Goal: Transaction & Acquisition: Purchase product/service

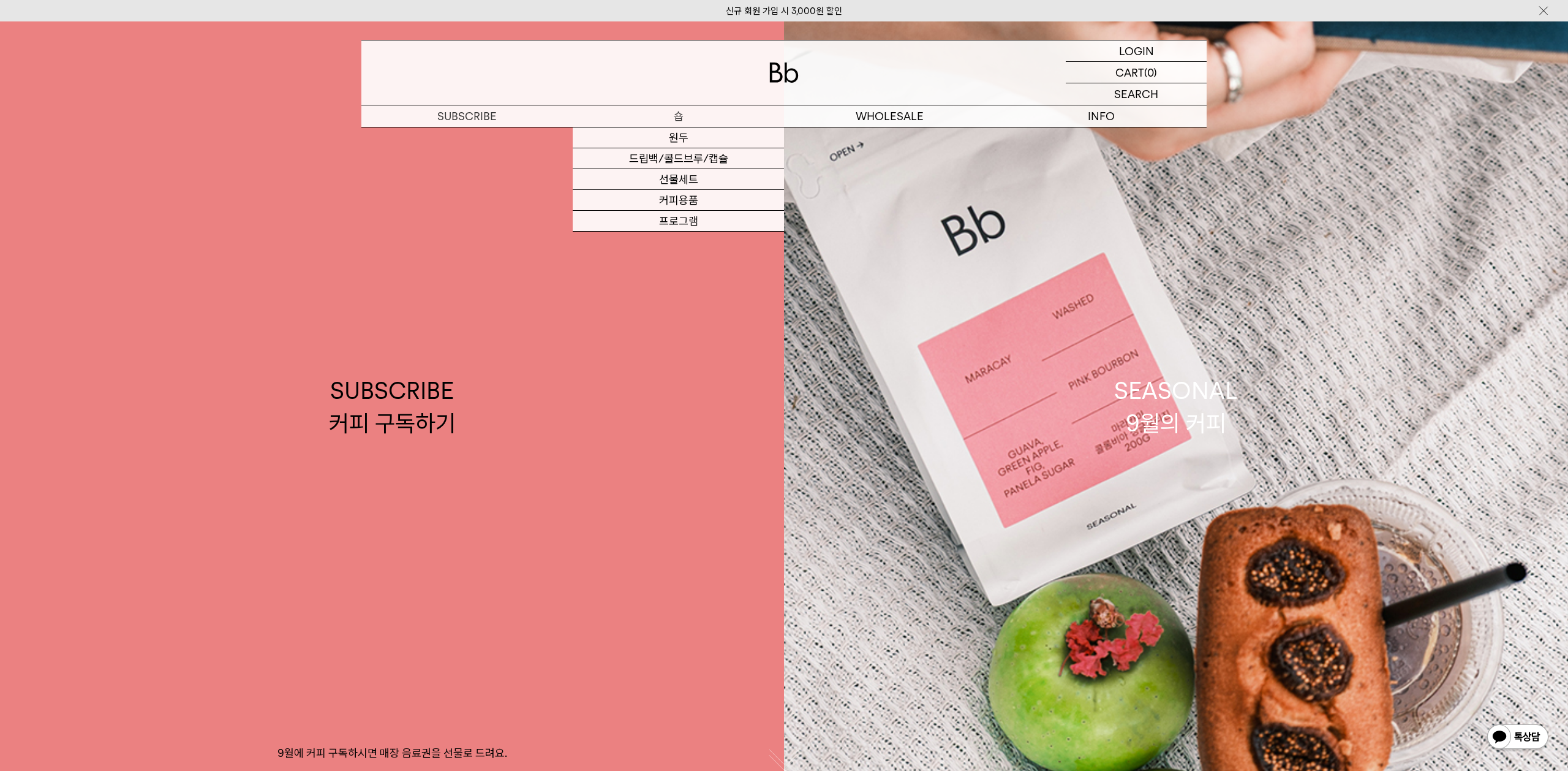
click at [670, 116] on p "숍" at bounding box center [679, 116] width 211 height 21
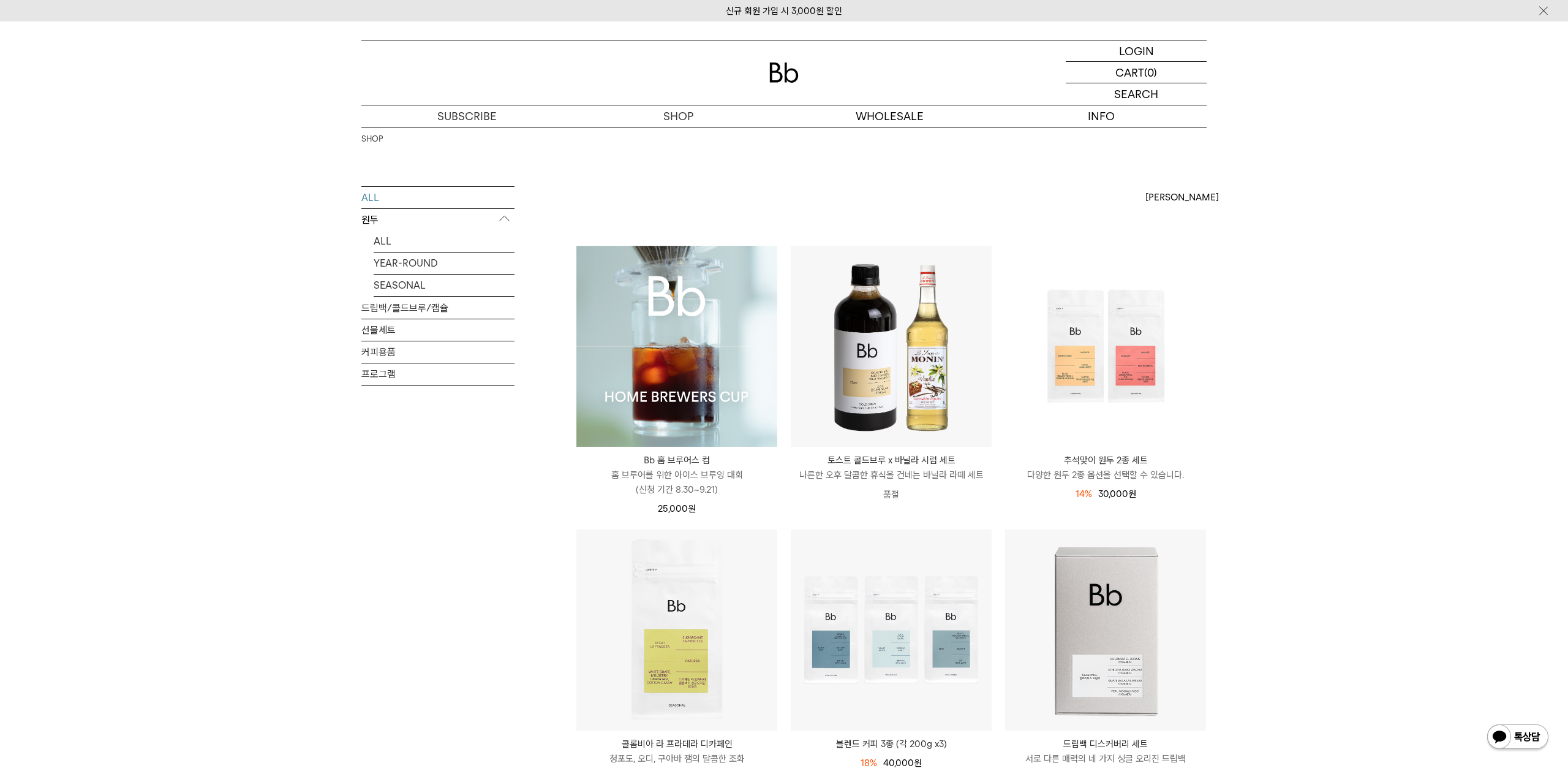
click at [652, 362] on img at bounding box center [677, 346] width 201 height 201
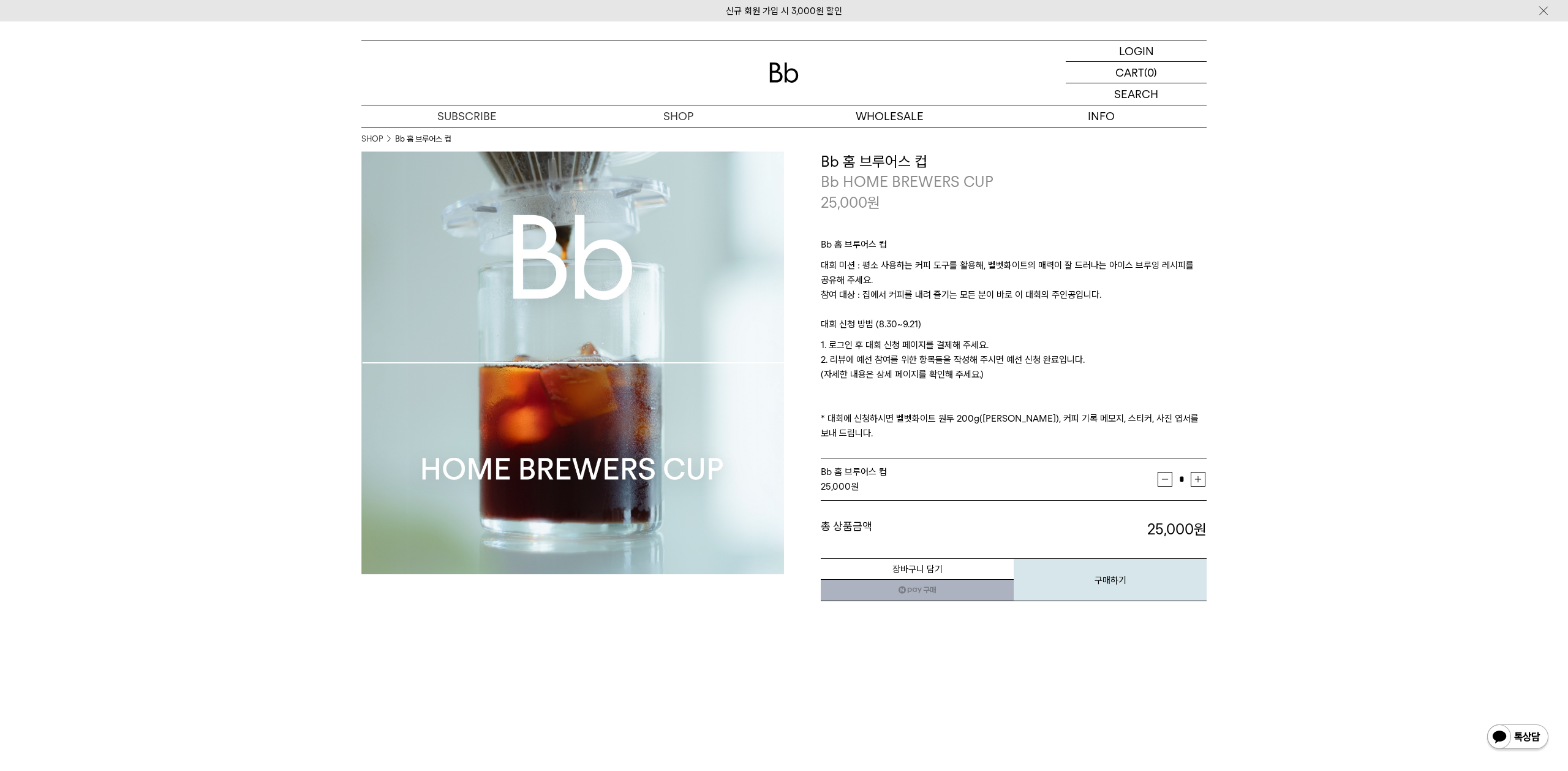
drag, startPoint x: 885, startPoint y: 258, endPoint x: 1143, endPoint y: 408, distance: 298.4
click at [1143, 408] on div "Bb 홈 브루어스 컵 대회 미션 : 평소 사용하는 커피 도구를 활용해, 벨벳화이트의 매력이 잘 드러나는 아이스 브루잉 레시피를 공유해 주세요.…" at bounding box center [1013, 336] width 386 height 247
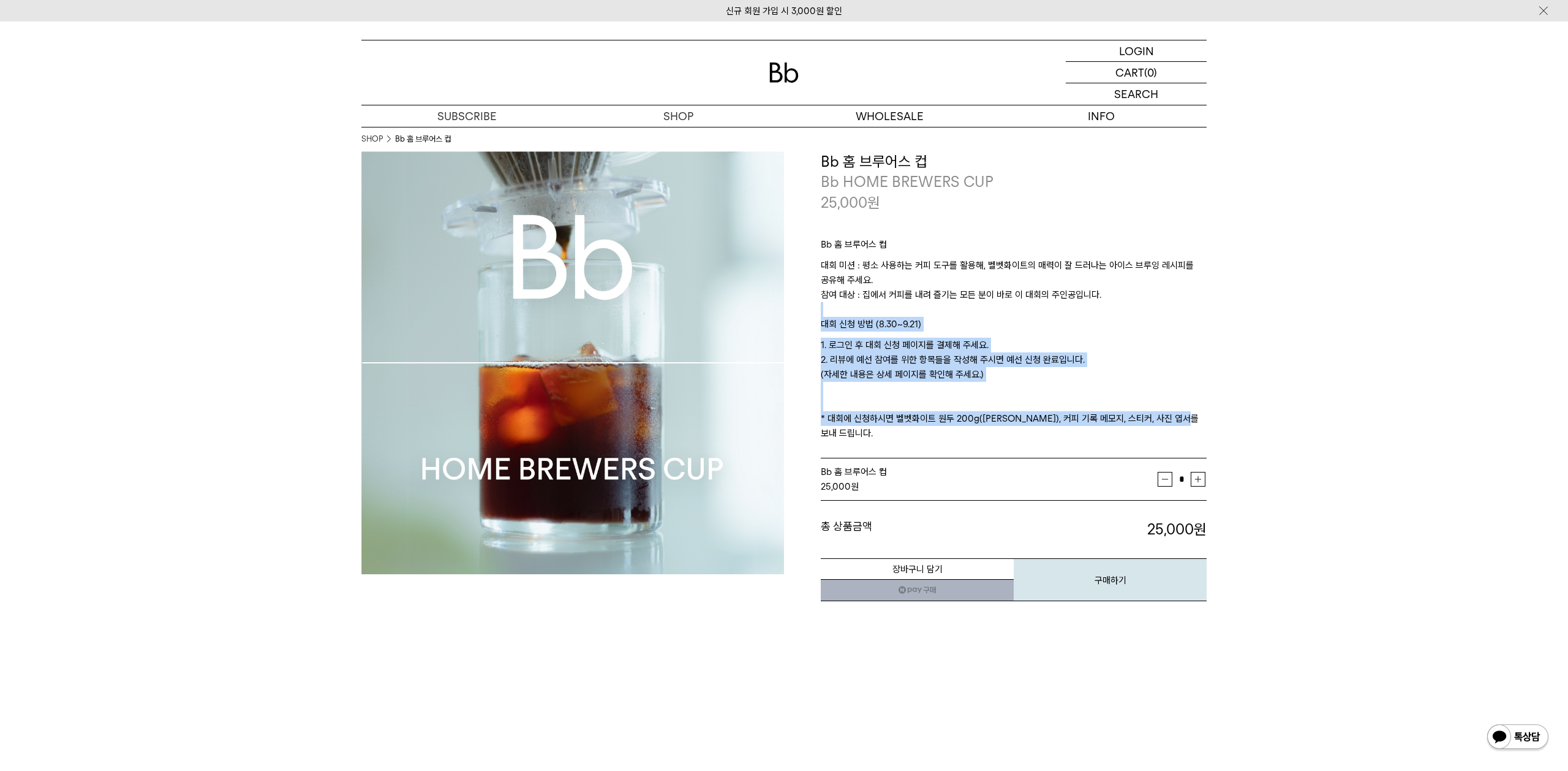
drag, startPoint x: 1127, startPoint y: 430, endPoint x: 928, endPoint y: 310, distance: 232.4
click at [928, 310] on div "Bb 홈 브루어스 컵 대회 미션 : 평소 사용하는 커피 도구를 활용해, 벨벳화이트의 매력이 잘 드러나는 아이스 브루잉 레시피를 공유해 주세요.…" at bounding box center [1013, 336] width 386 height 247
click at [928, 310] on p "대회 미션 : 평소 사용하는 커피 도구를 활용해, 벨벳화이트의 매력이 잘 드러나는 아이스 브루잉 레시피를 공유해 주세요. 참여 대상 : 집에서…" at bounding box center [1013, 287] width 386 height 58
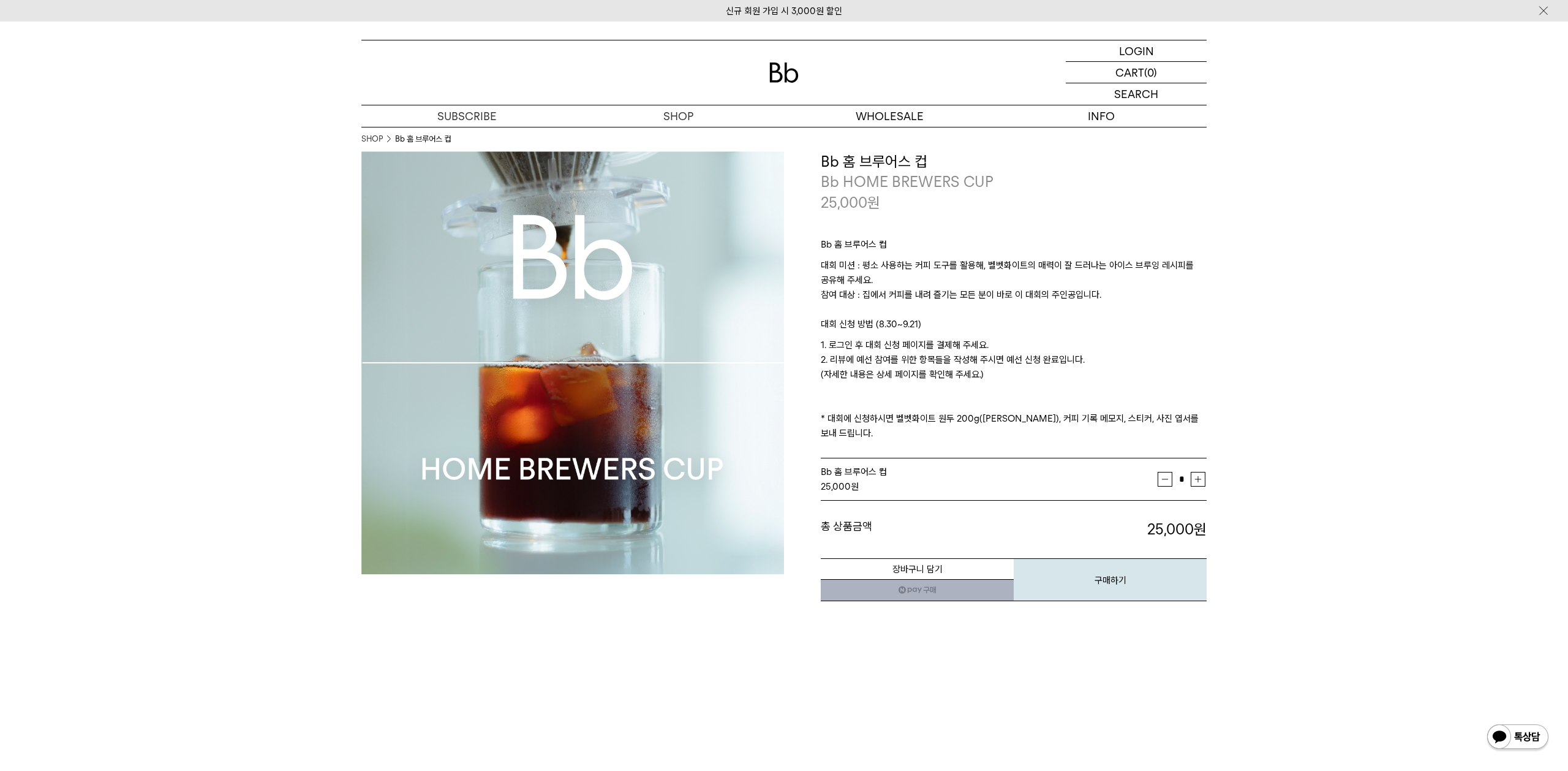
click at [928, 310] on p "대회 미션 : 평소 사용하는 커피 도구를 활용해, 벨벳화이트의 매력이 잘 드러나는 아이스 브루잉 레시피를 공유해 주세요. 참여 대상 : 집에서…" at bounding box center [1013, 287] width 386 height 58
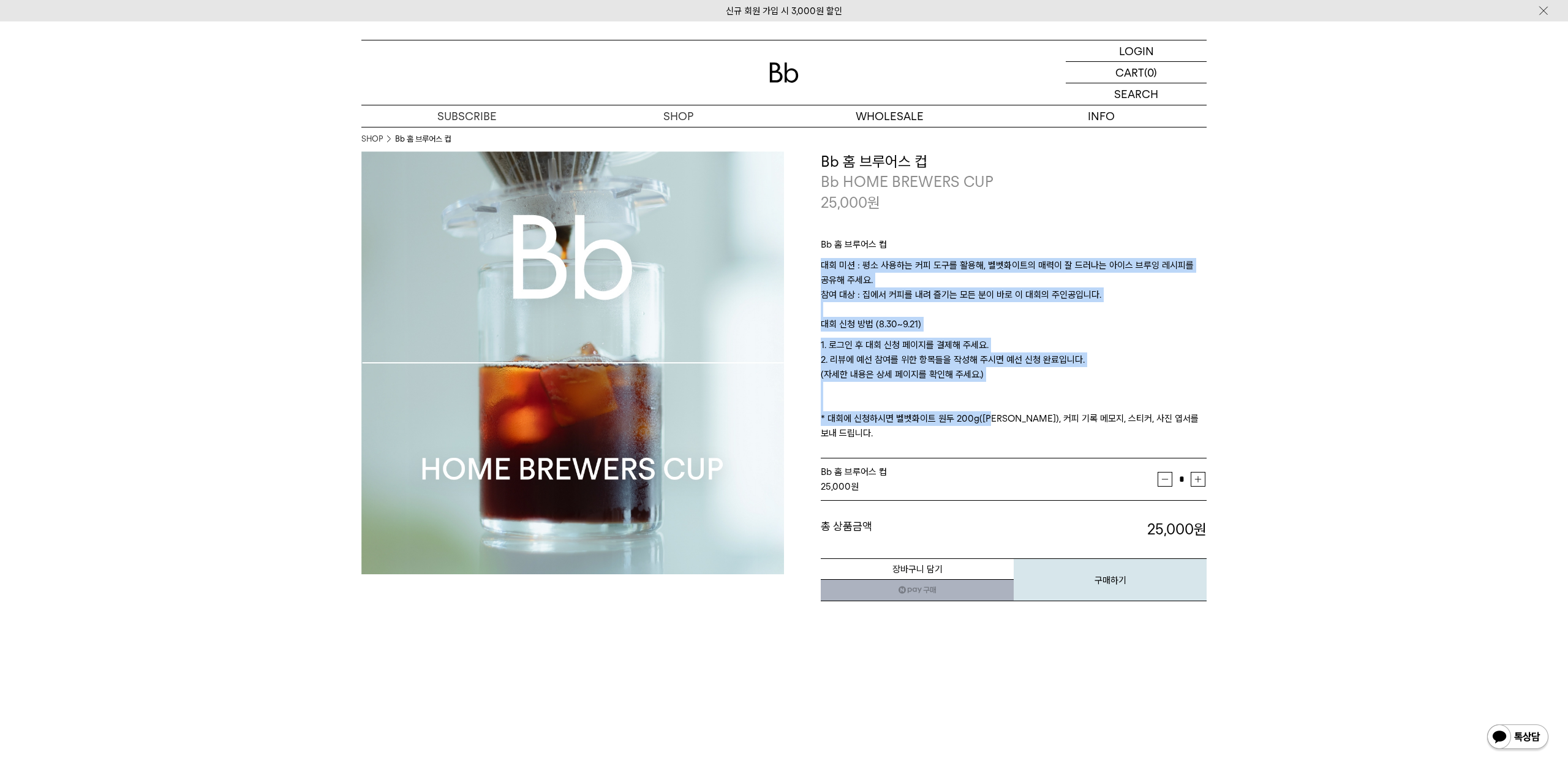
drag, startPoint x: 956, startPoint y: 248, endPoint x: 991, endPoint y: 419, distance: 174.5
click at [990, 417] on div "Bb 홈 브루어스 컵 대회 미션 : 평소 사용하는 커피 도구를 활용해, 벨벳화이트의 매력이 잘 드러나는 아이스 브루잉 레시피를 공유해 주세요.…" at bounding box center [1013, 336] width 386 height 247
click at [991, 419] on p "1. 로그인 후 대회 신청 페이지를 결제해 주세요. 2. 리뷰에 예선 참여를 위한 항목들을 작성해 주시면 예선 신청 완료입니다. (자세한 내용…" at bounding box center [1013, 389] width 386 height 103
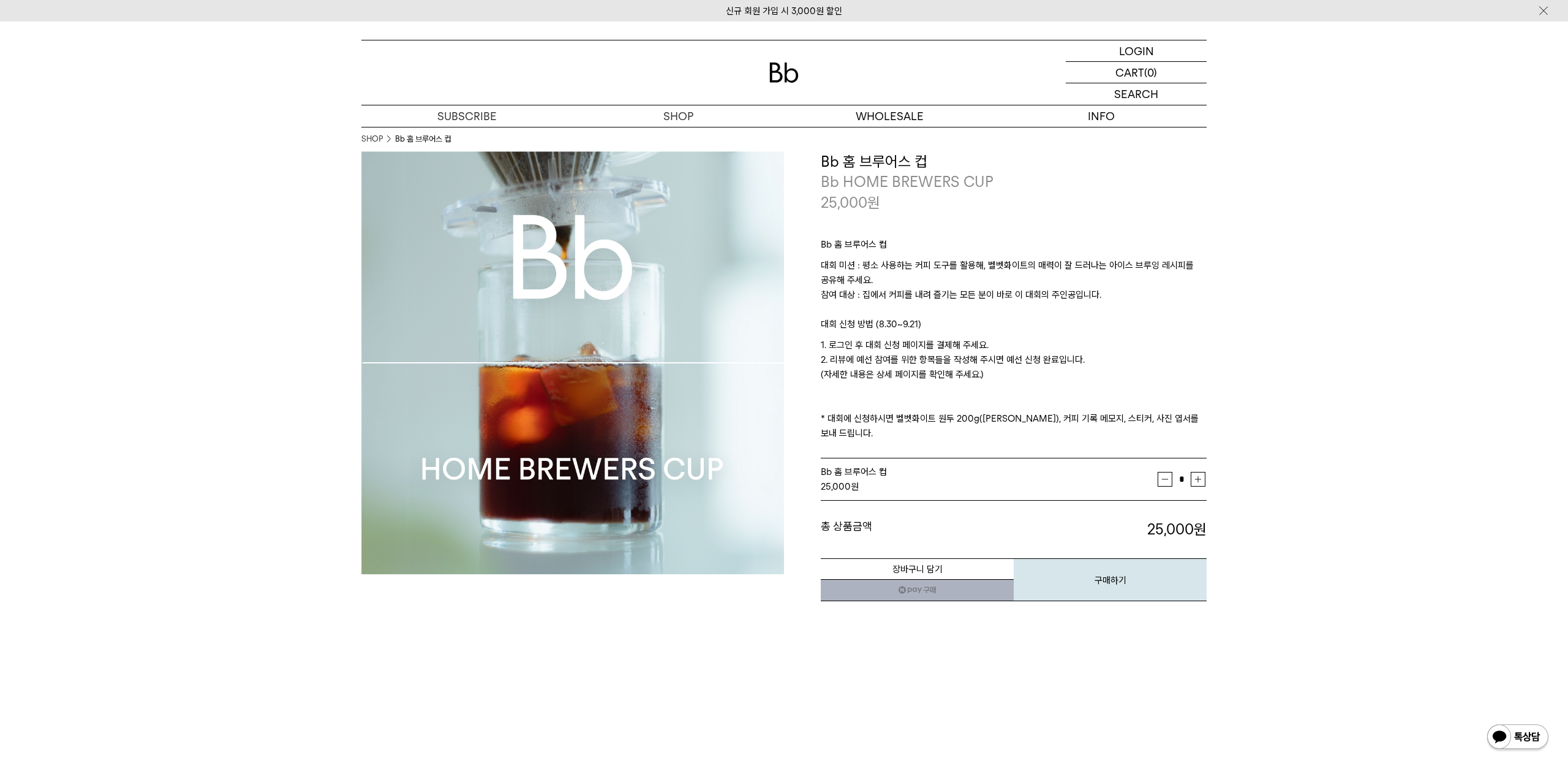
click at [991, 419] on p "1. 로그인 후 대회 신청 페이지를 결제해 주세요. 2. 리뷰에 예선 참여를 위한 항목들을 작성해 주시면 예선 신청 완료입니다. (자세한 내용…" at bounding box center [1013, 389] width 386 height 103
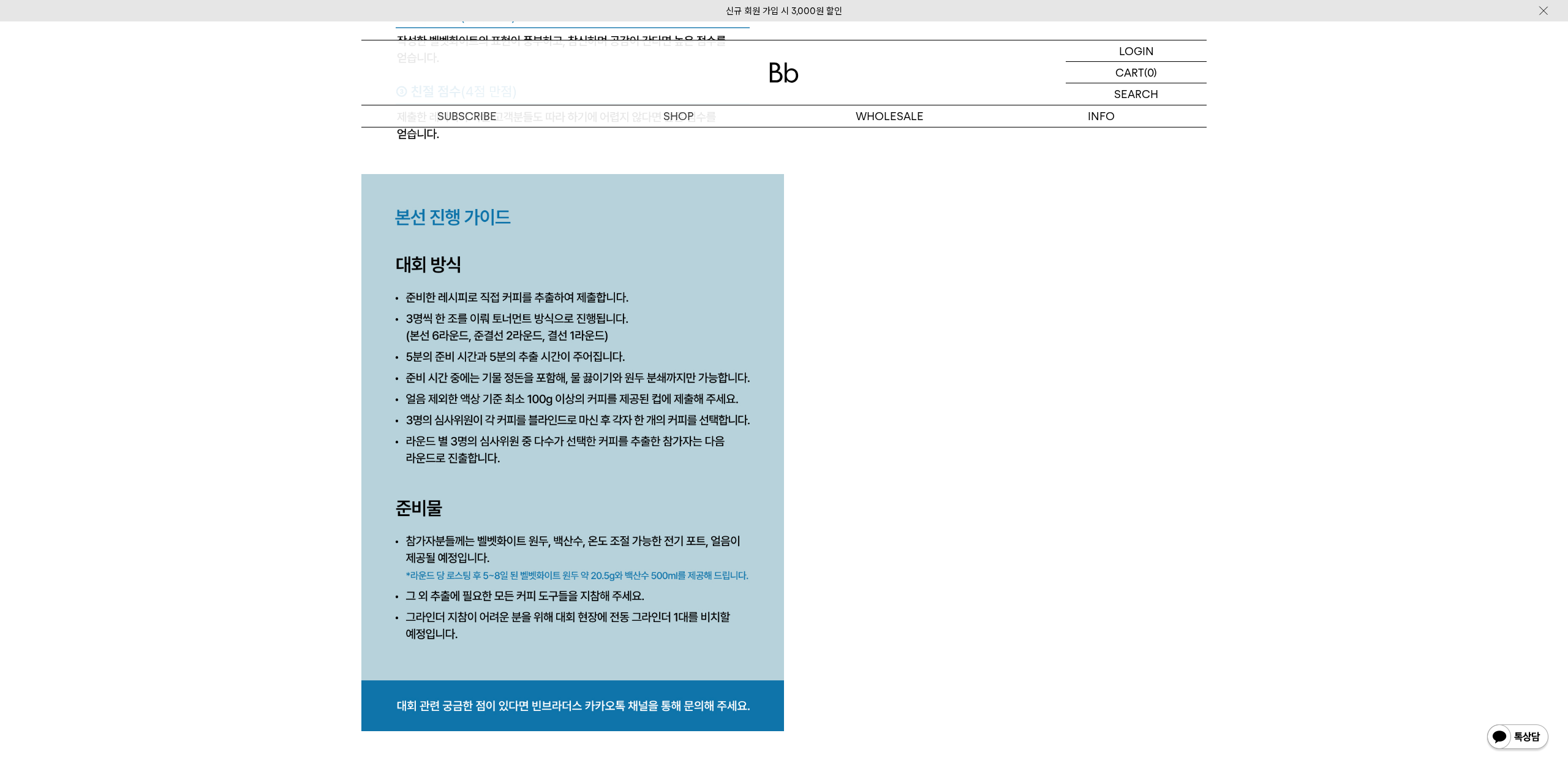
scroll to position [5847, 0]
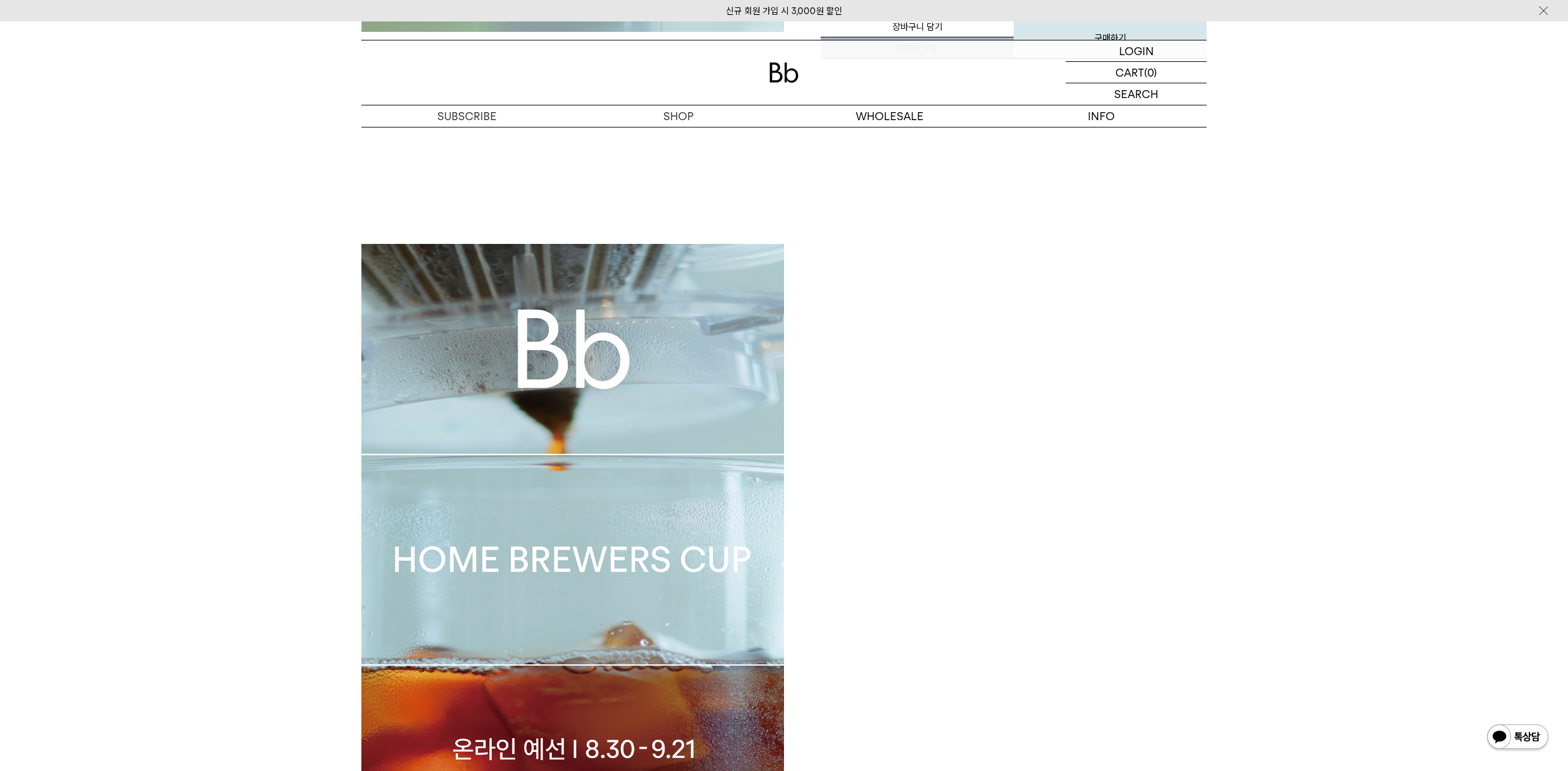
scroll to position [0, 0]
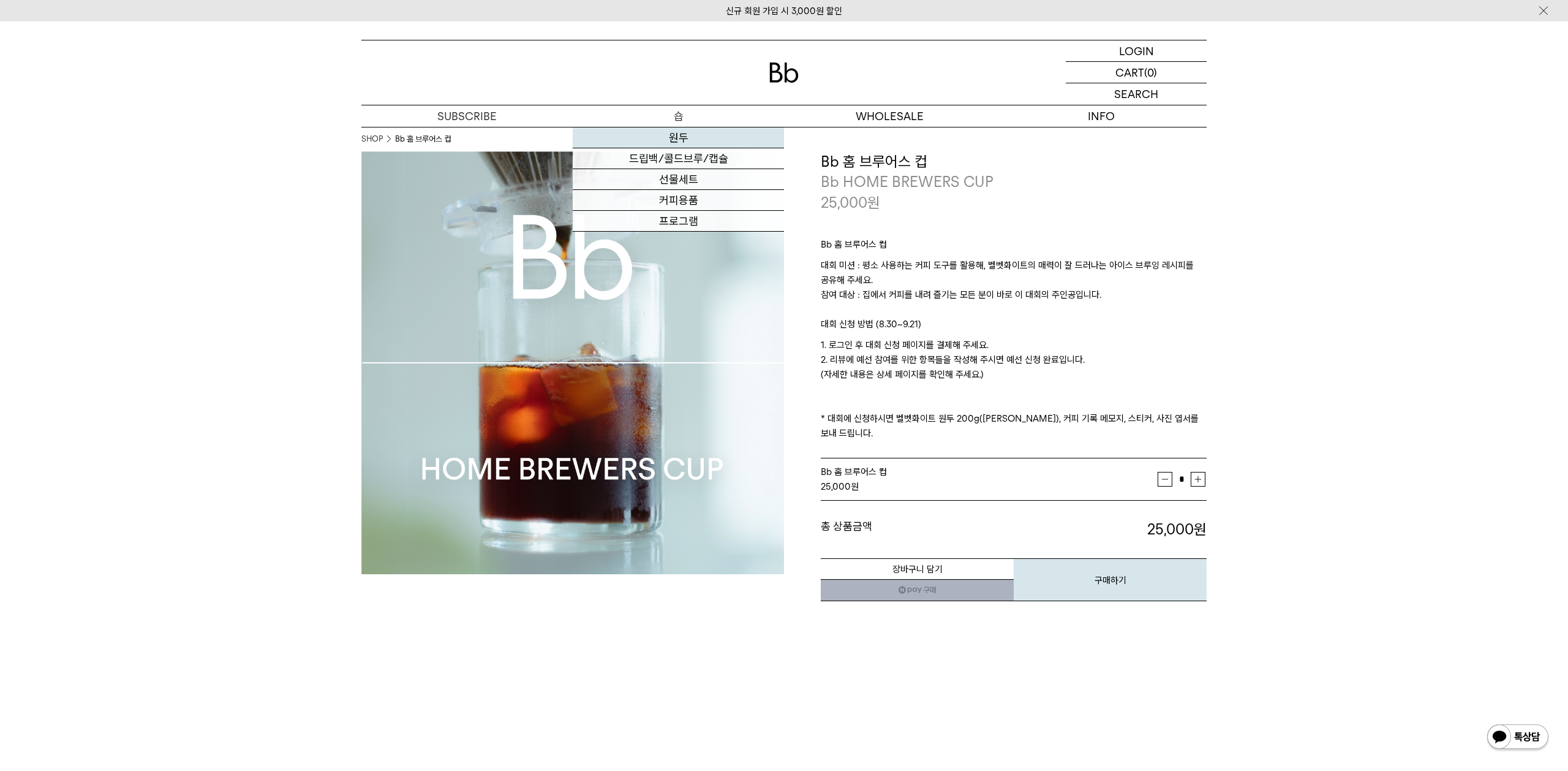
click at [678, 133] on link "원두" at bounding box center [679, 137] width 211 height 20
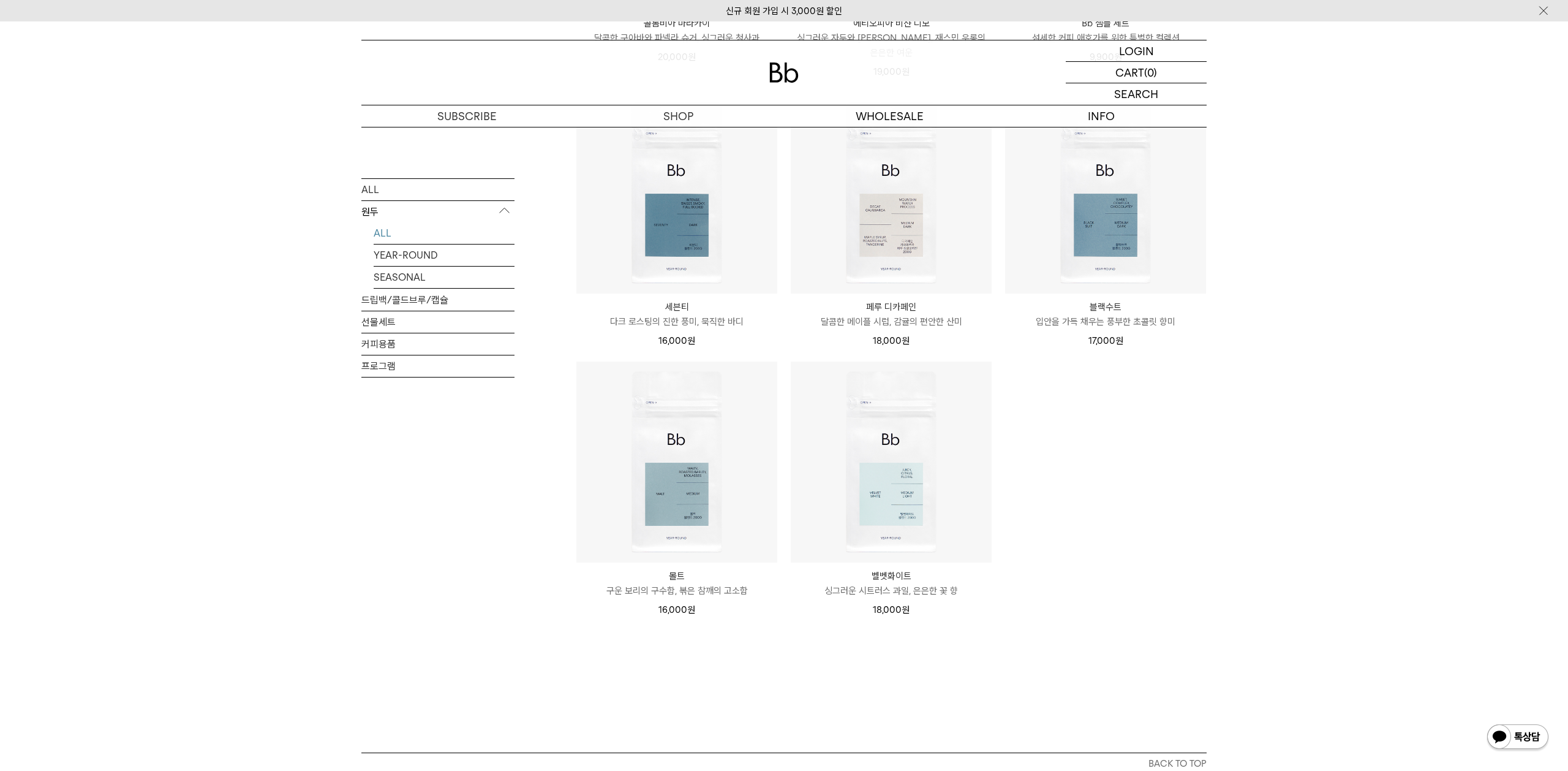
scroll to position [992, 0]
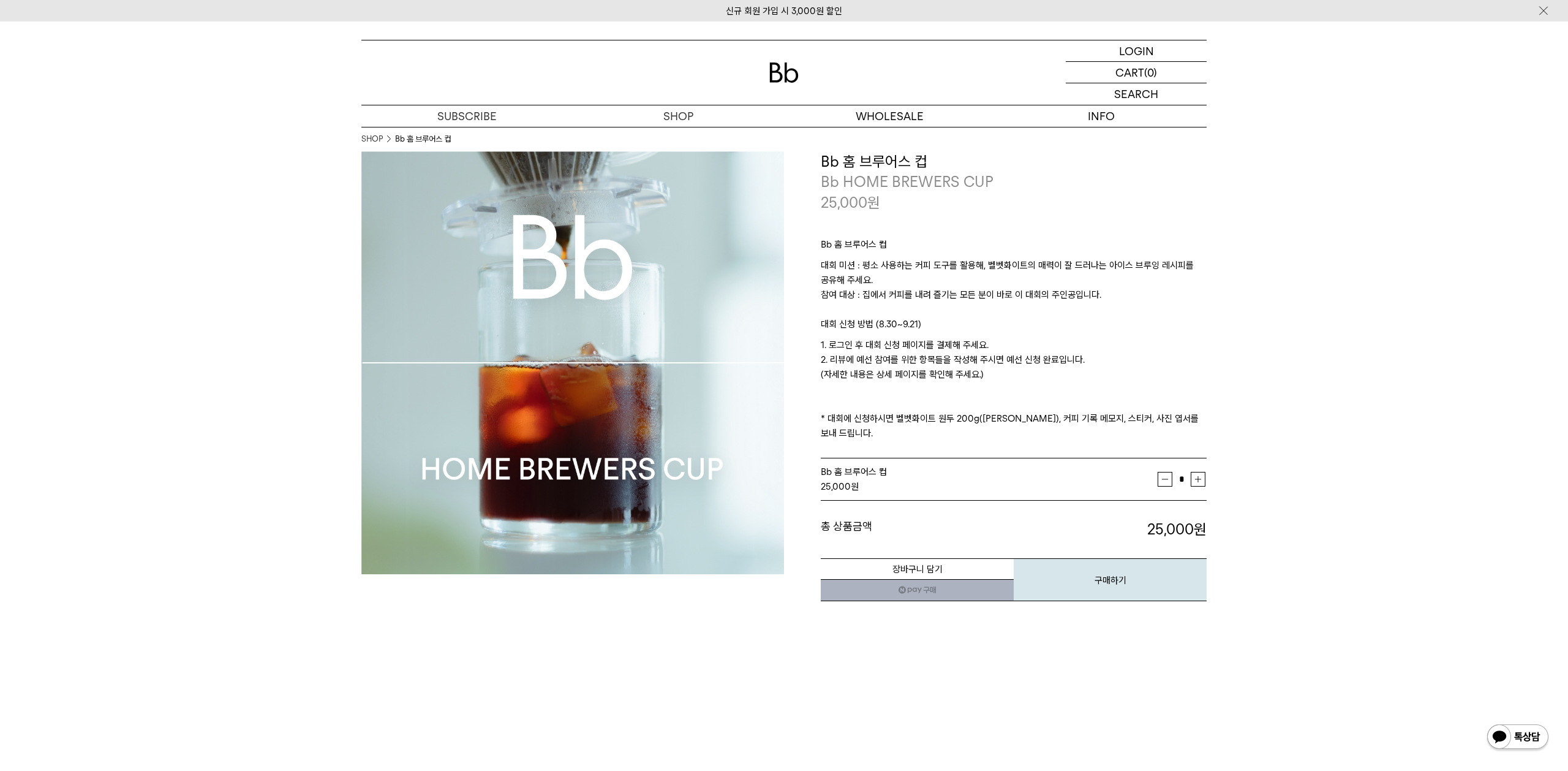
drag, startPoint x: 1006, startPoint y: 374, endPoint x: 930, endPoint y: 239, distance: 154.9
click at [927, 238] on div "Bb 홈 브루어스 컵 대회 미션 : 평소 사용하는 커피 도구를 활용해, 벨벳화이트의 매력이 잘 드러나는 아이스 브루잉 레시피를 공유해 주세요.…" at bounding box center [1013, 336] width 386 height 247
click at [934, 242] on p "Bb 홈 브루어스 컵" at bounding box center [1013, 248] width 386 height 20
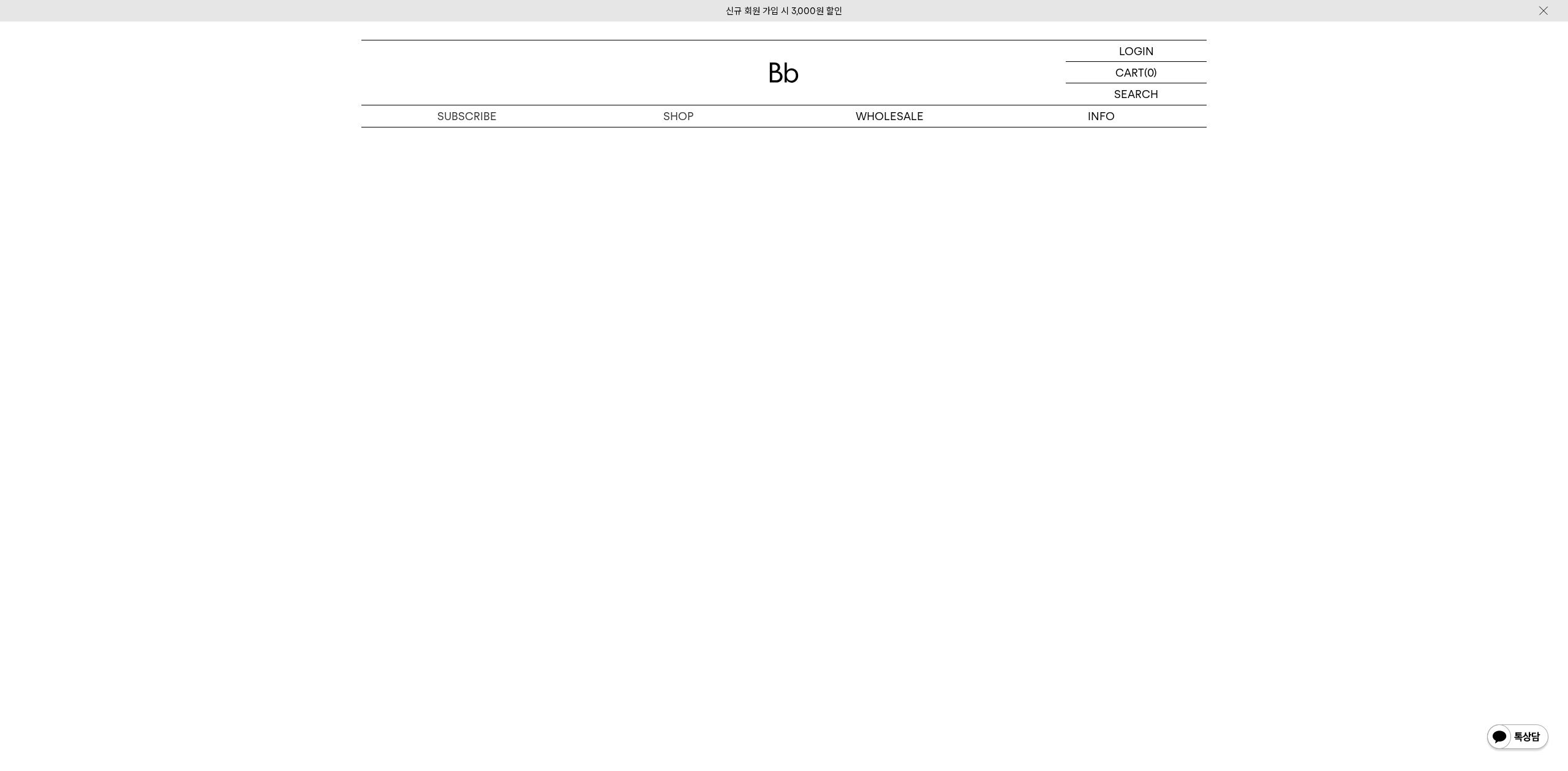
scroll to position [7594, 0]
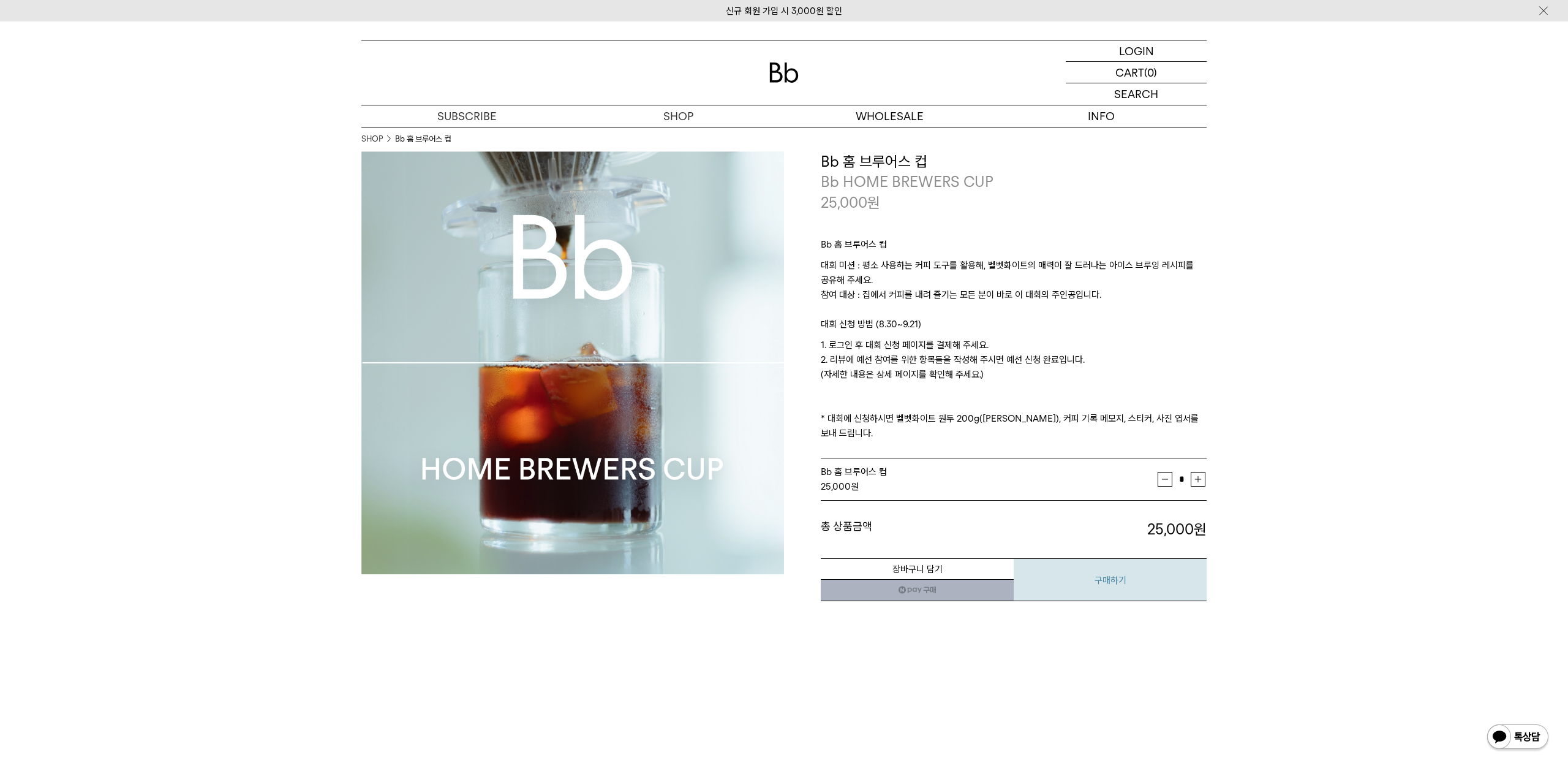
click at [1111, 559] on button "구매하기" at bounding box center [1110, 580] width 193 height 43
click at [930, 579] on link "네이버페이 구매하기" at bounding box center [917, 590] width 193 height 22
click at [1109, 585] on button "구매하기" at bounding box center [1110, 580] width 193 height 43
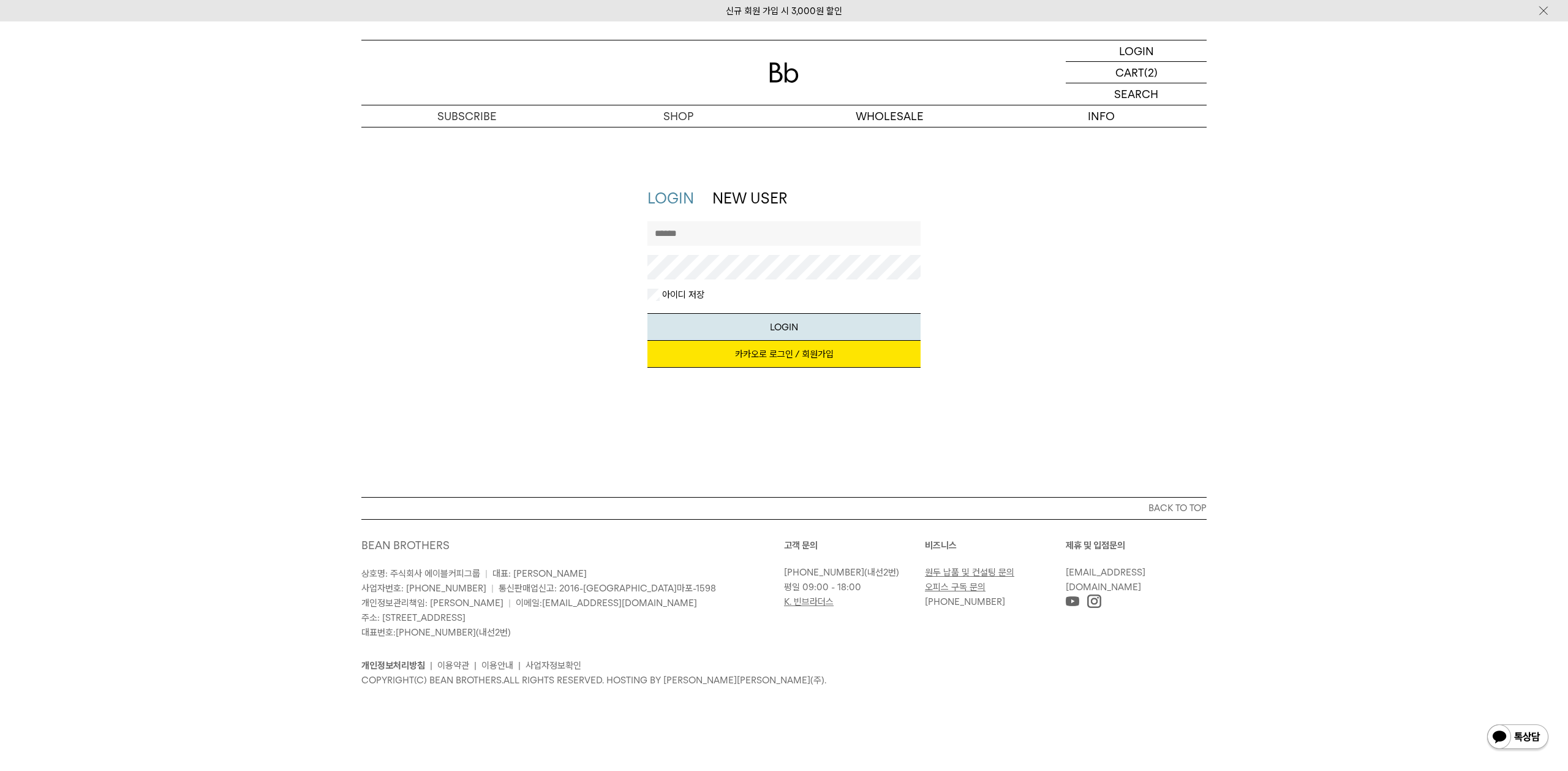
click at [751, 366] on link "카카오로 로그인 / 회원가입" at bounding box center [784, 353] width 274 height 27
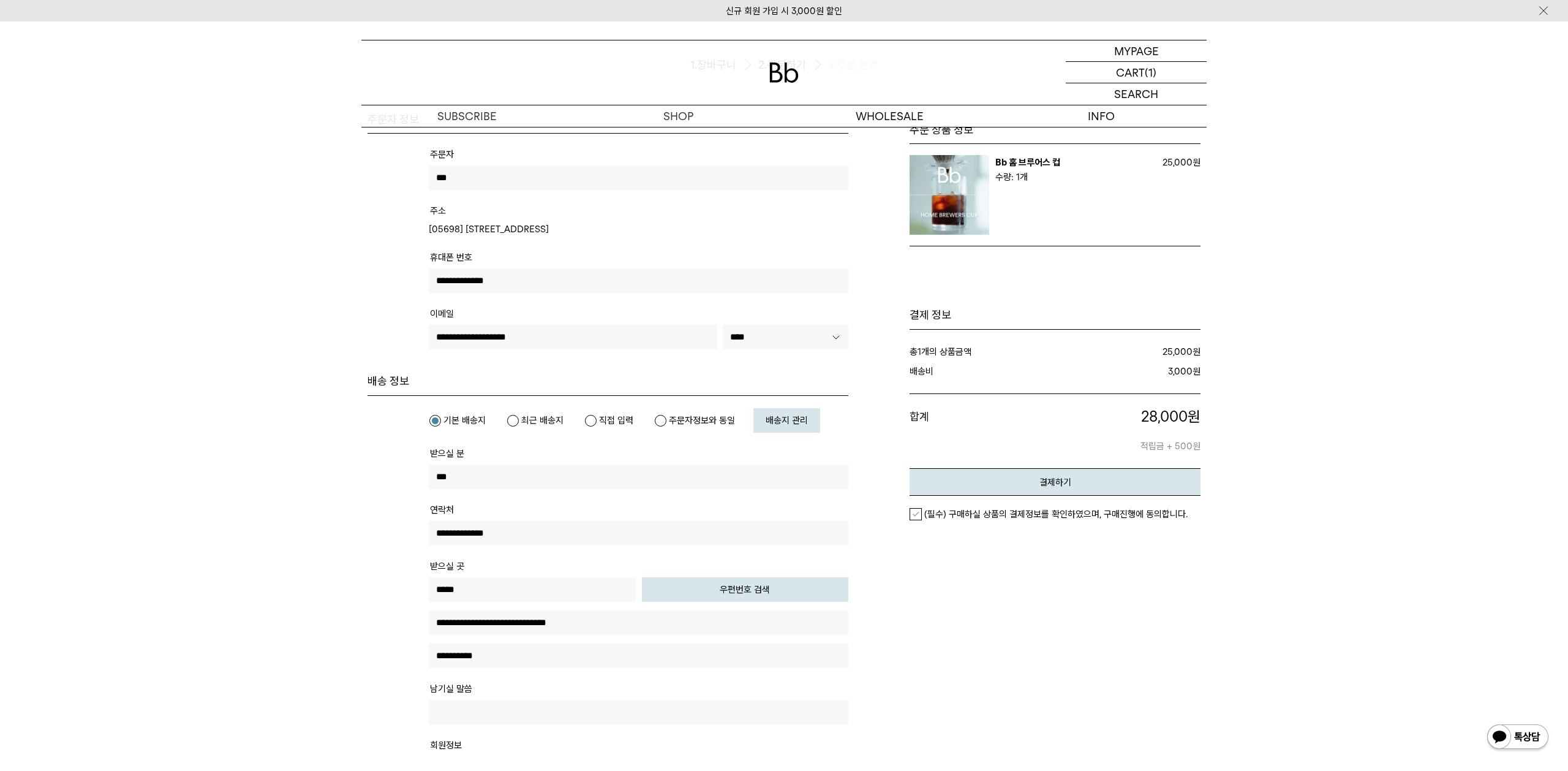
scroll to position [117, 0]
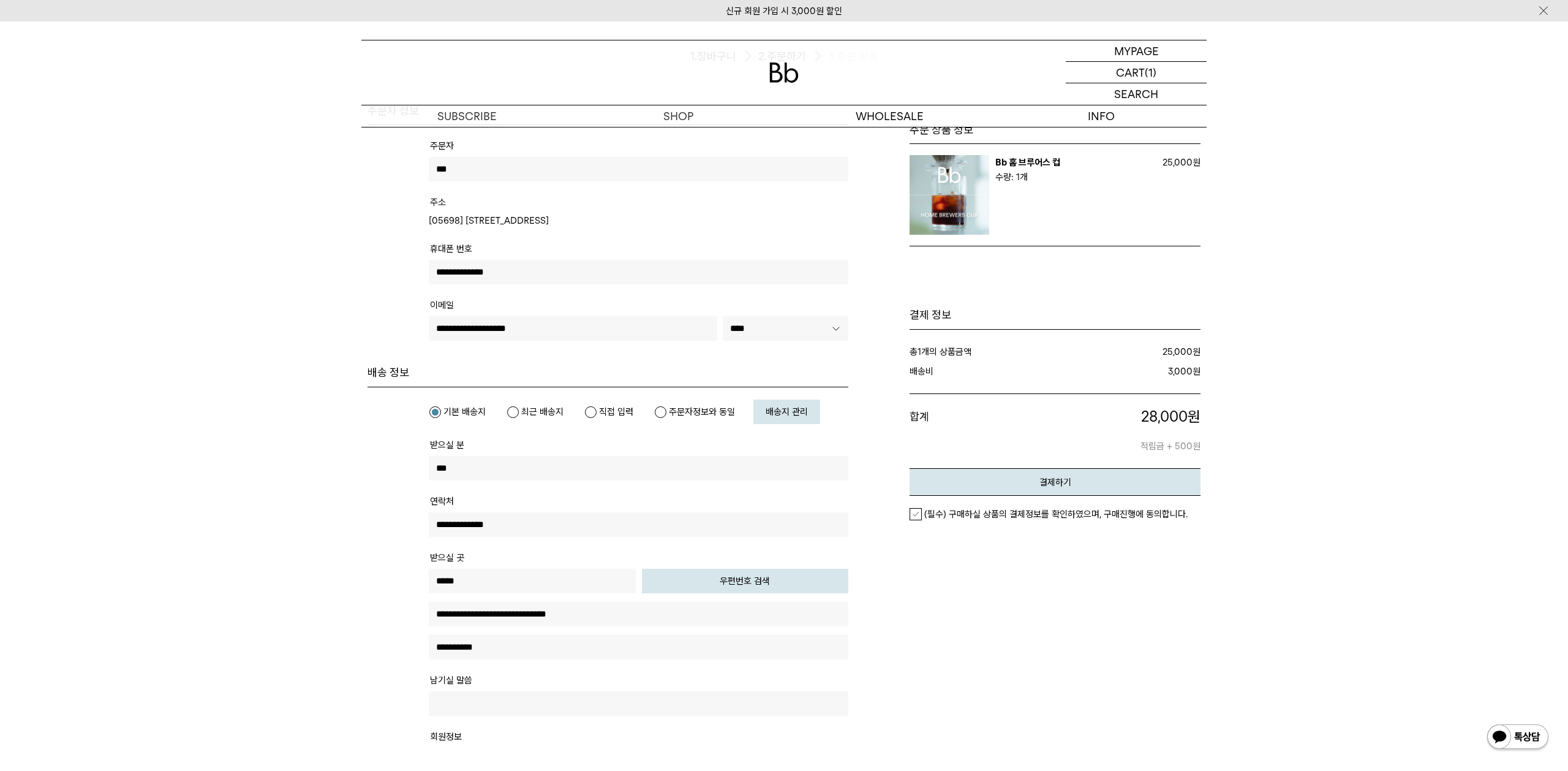
click at [986, 517] on em "(필수) 구매하실 상품의 결제정보를 확인하였으며, 구매진행에 동의합니다." at bounding box center [1056, 514] width 263 height 11
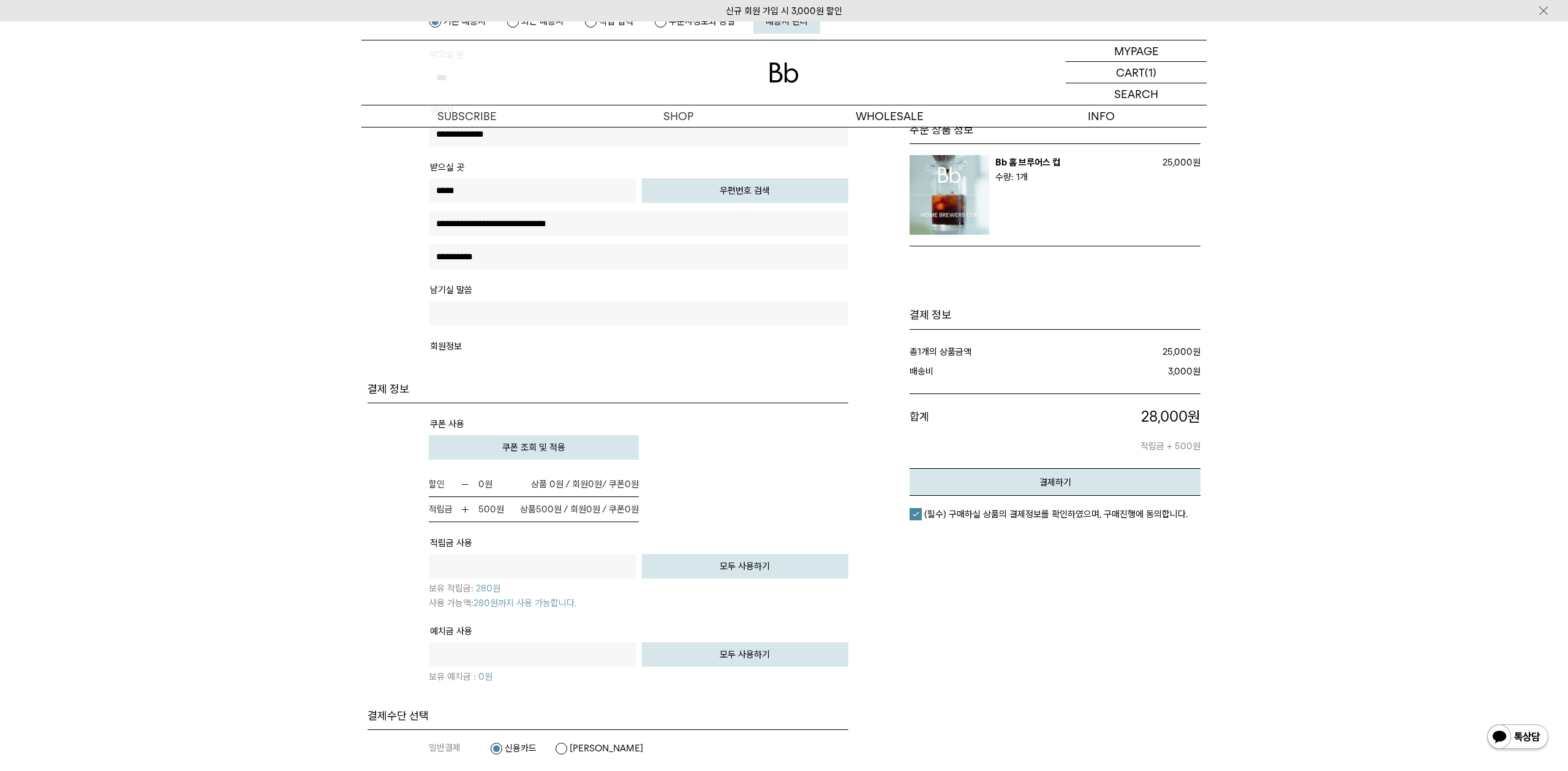
scroll to position [510, 0]
click at [612, 446] on button "쿠폰 조회 및 적용" at bounding box center [533, 444] width 210 height 24
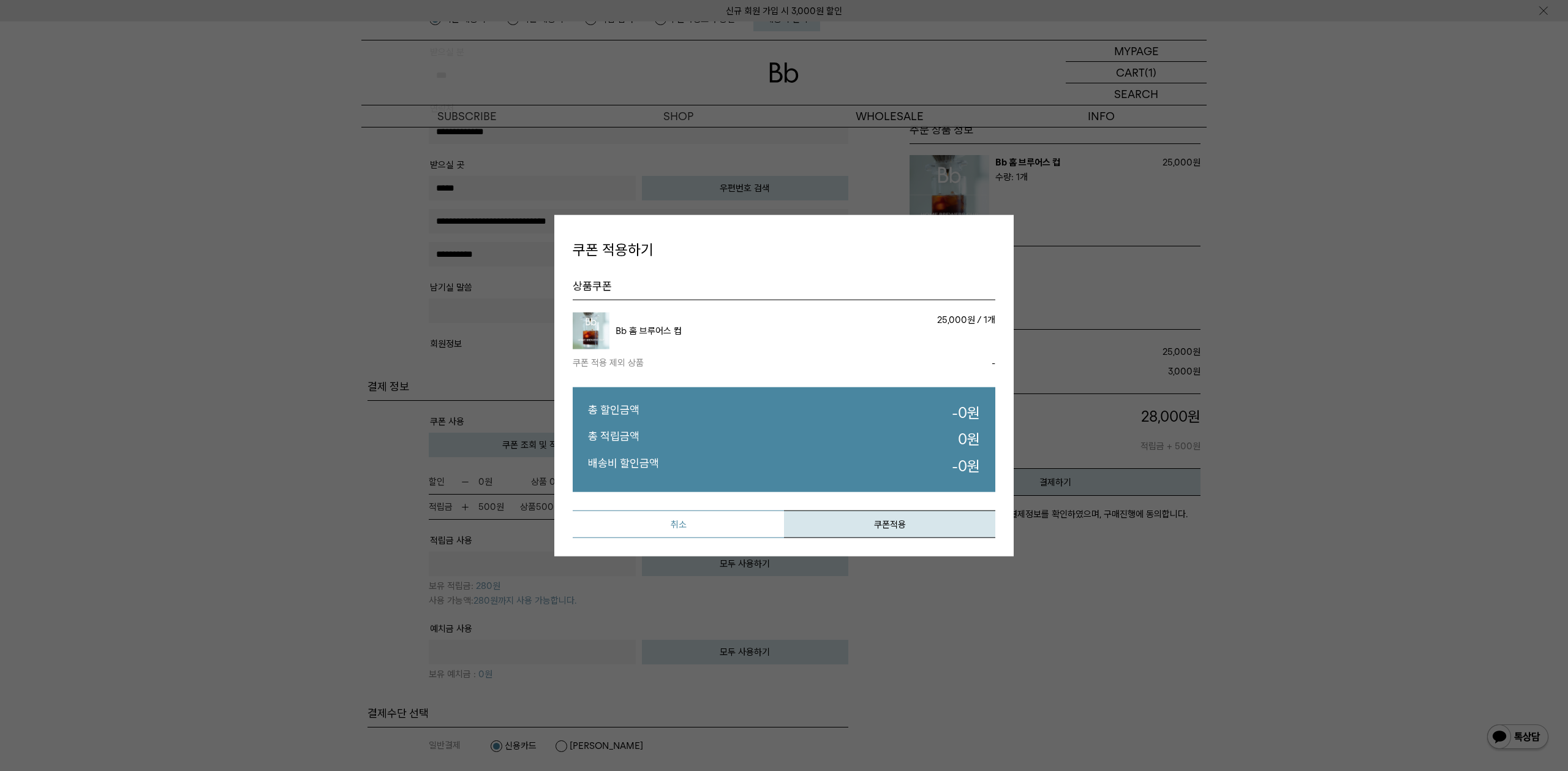
click at [662, 515] on button "취소" at bounding box center [679, 524] width 211 height 28
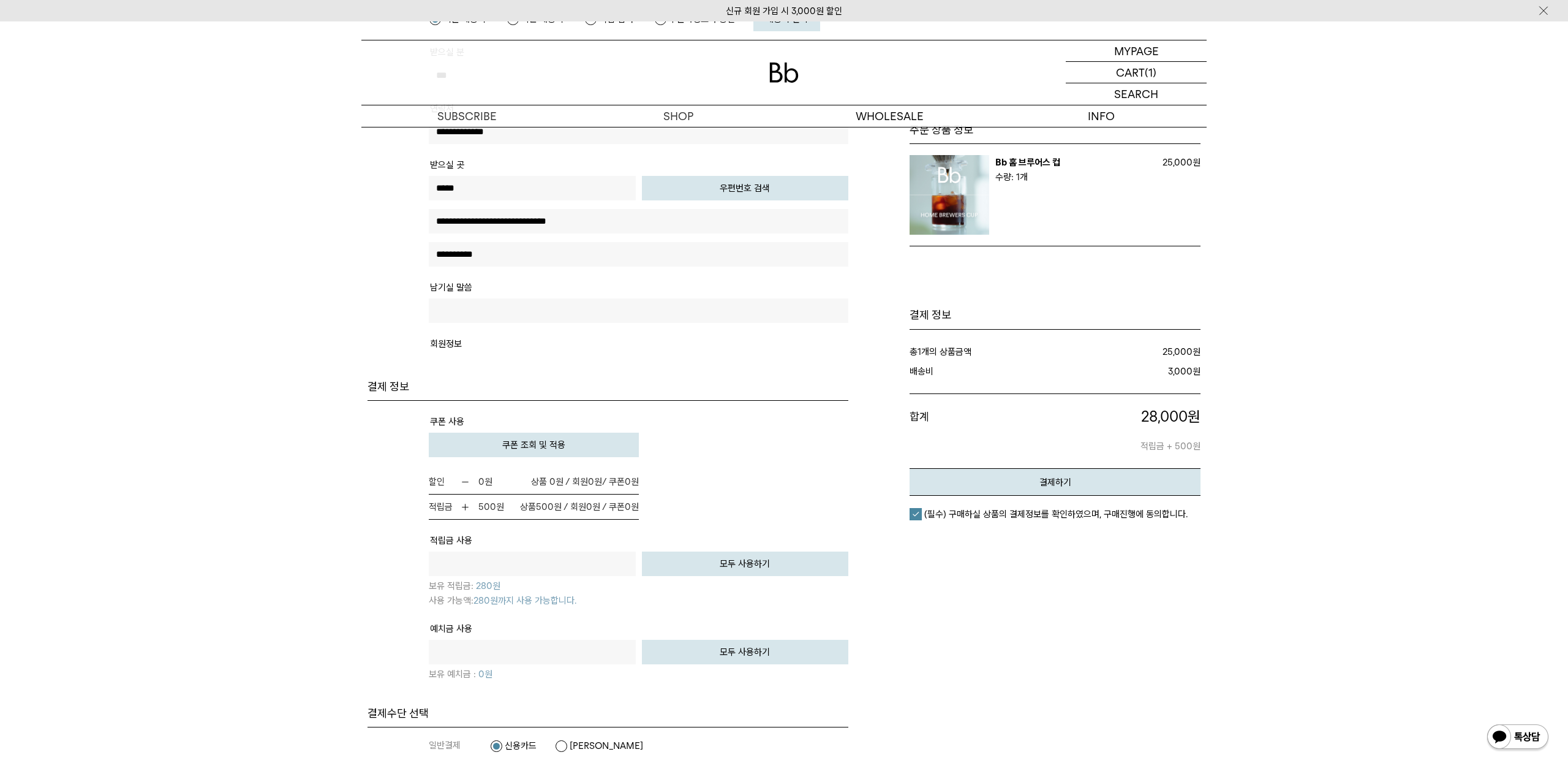
click at [691, 563] on button "모두 사용하기" at bounding box center [745, 563] width 207 height 24
type input "***"
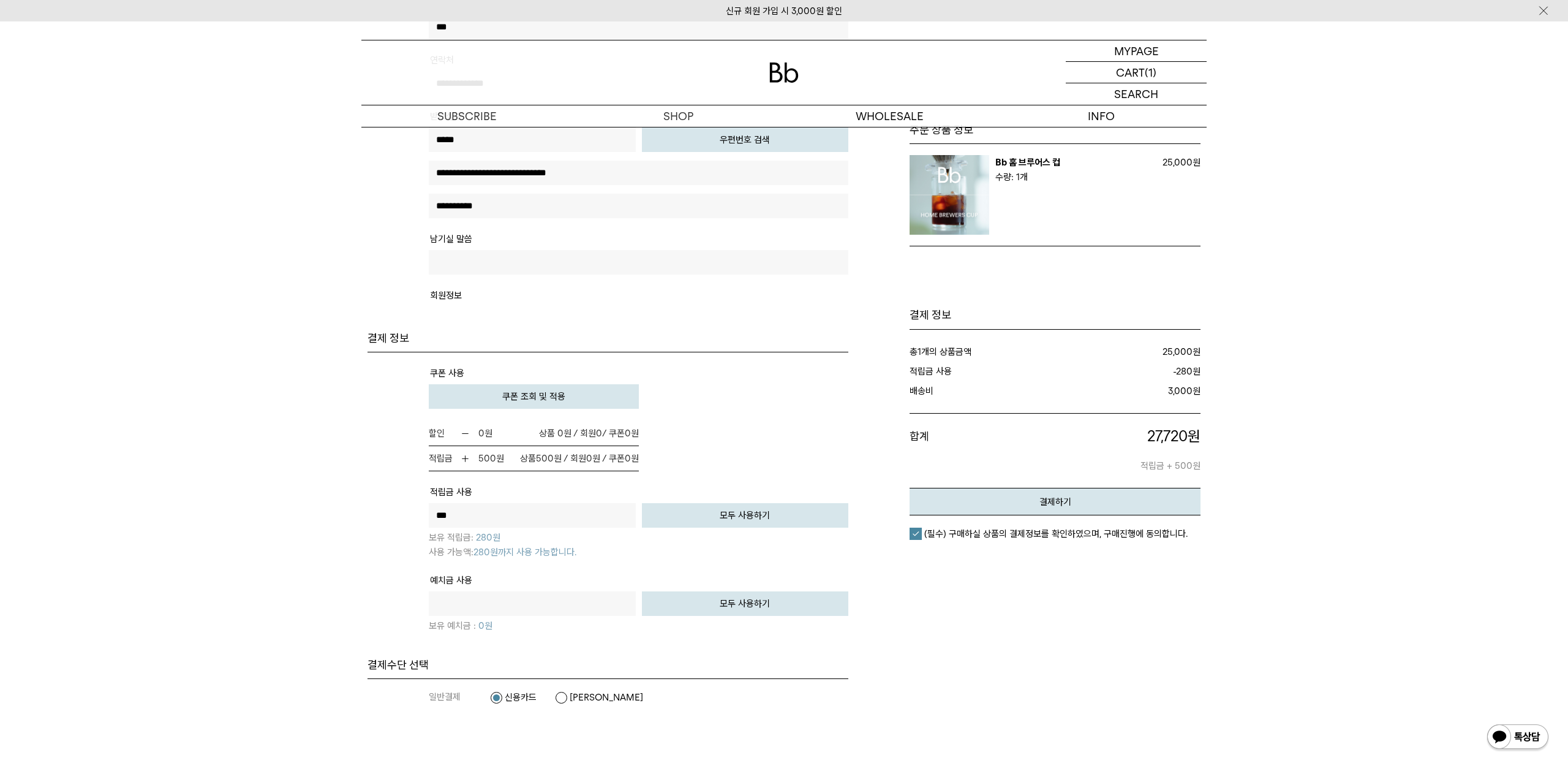
scroll to position [559, 0]
click at [462, 457] on img at bounding box center [465, 457] width 9 height 9
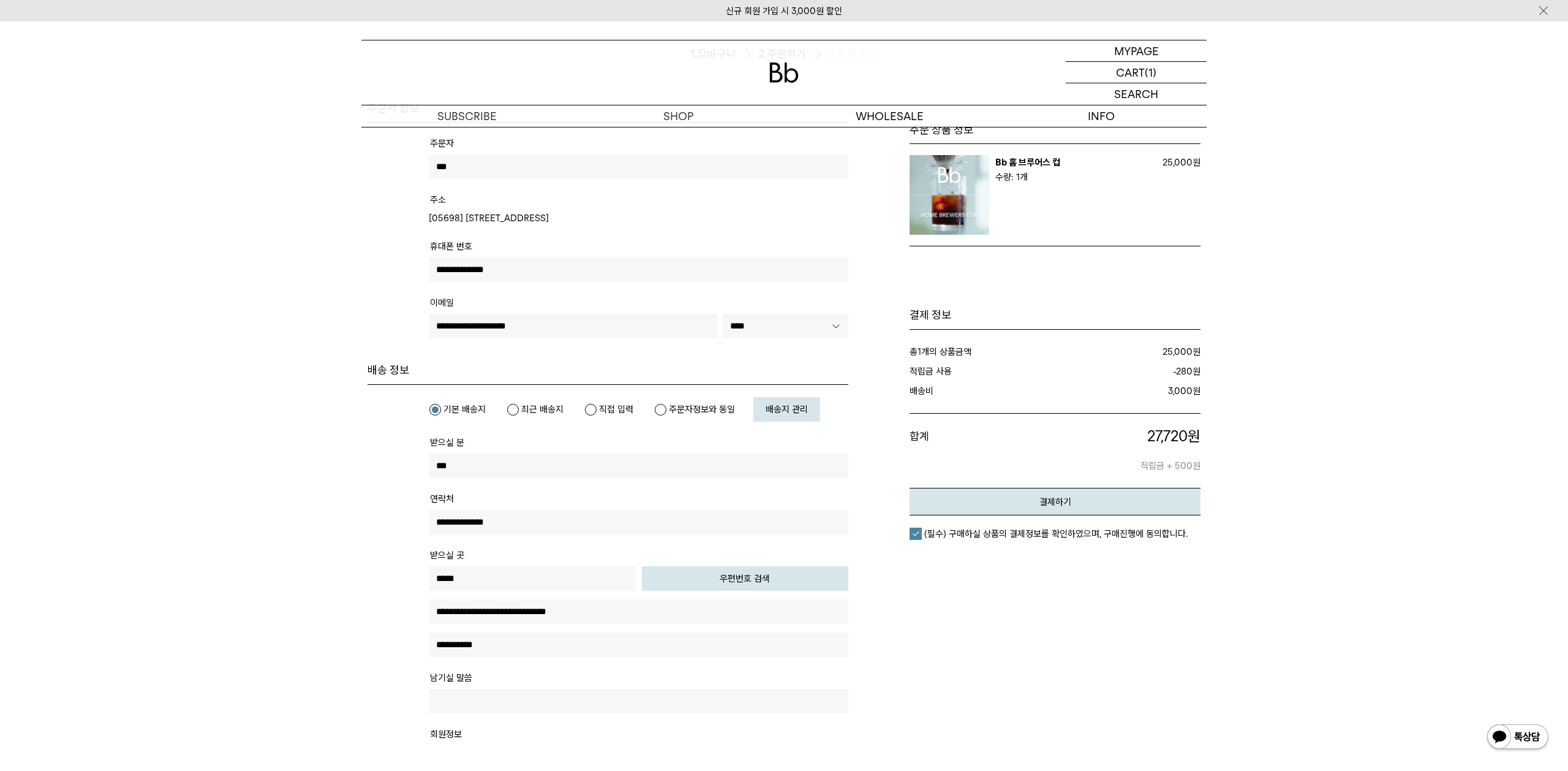
scroll to position [0, 0]
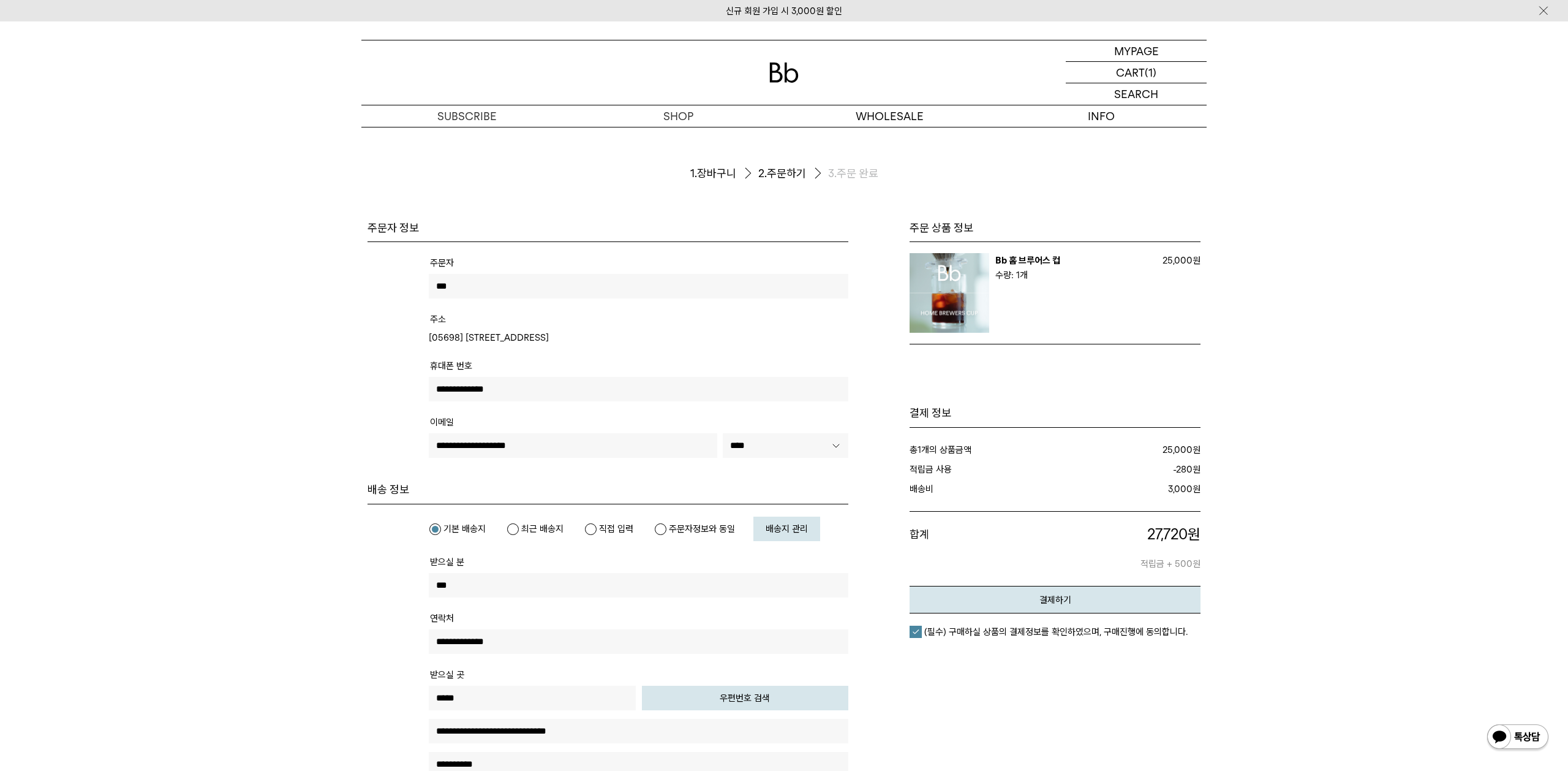
click at [1026, 261] on link "Bb 홈 브루어스 컵" at bounding box center [1027, 261] width 65 height 11
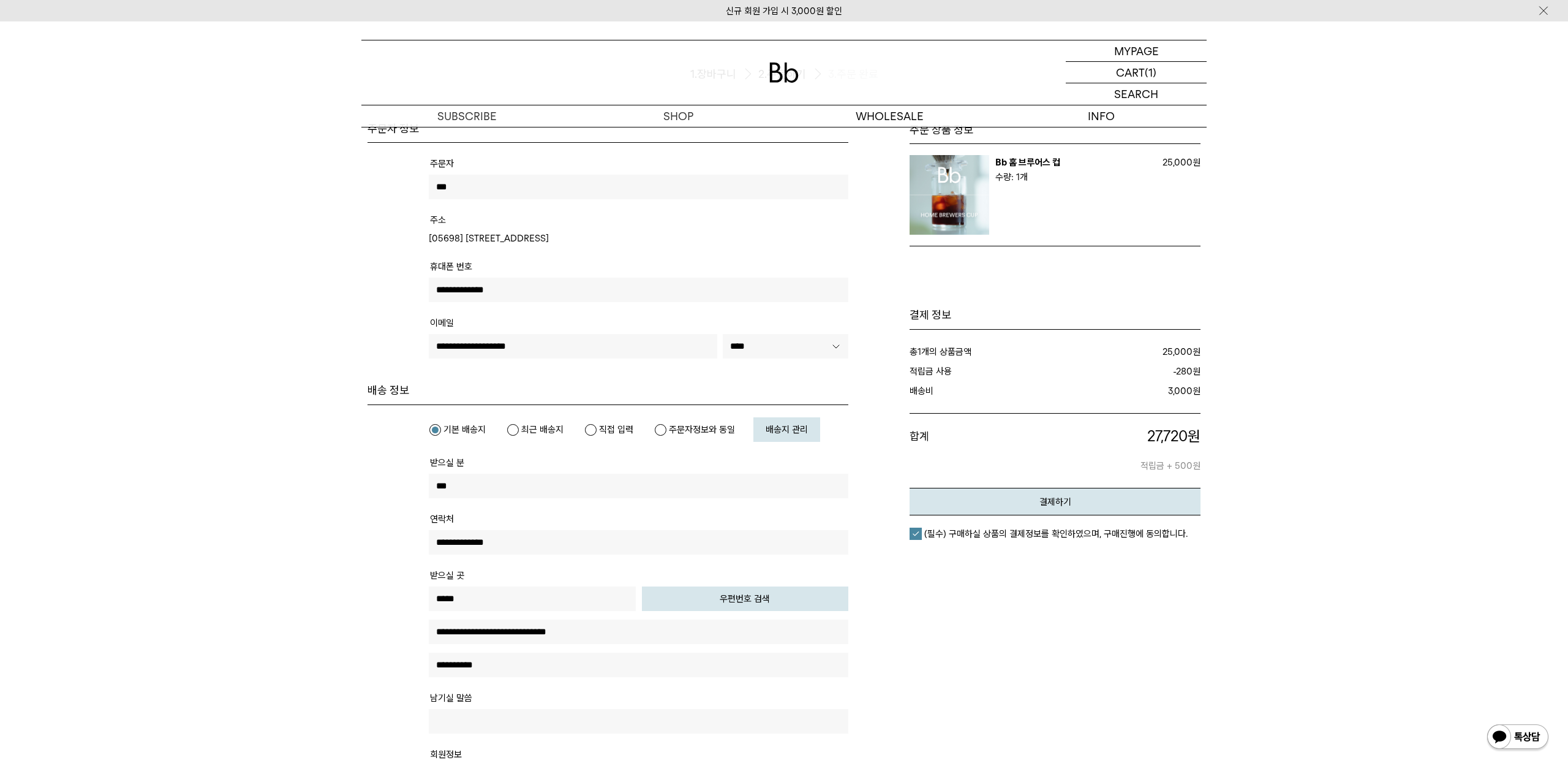
click at [708, 430] on label "주문자정보와 동일" at bounding box center [694, 429] width 81 height 12
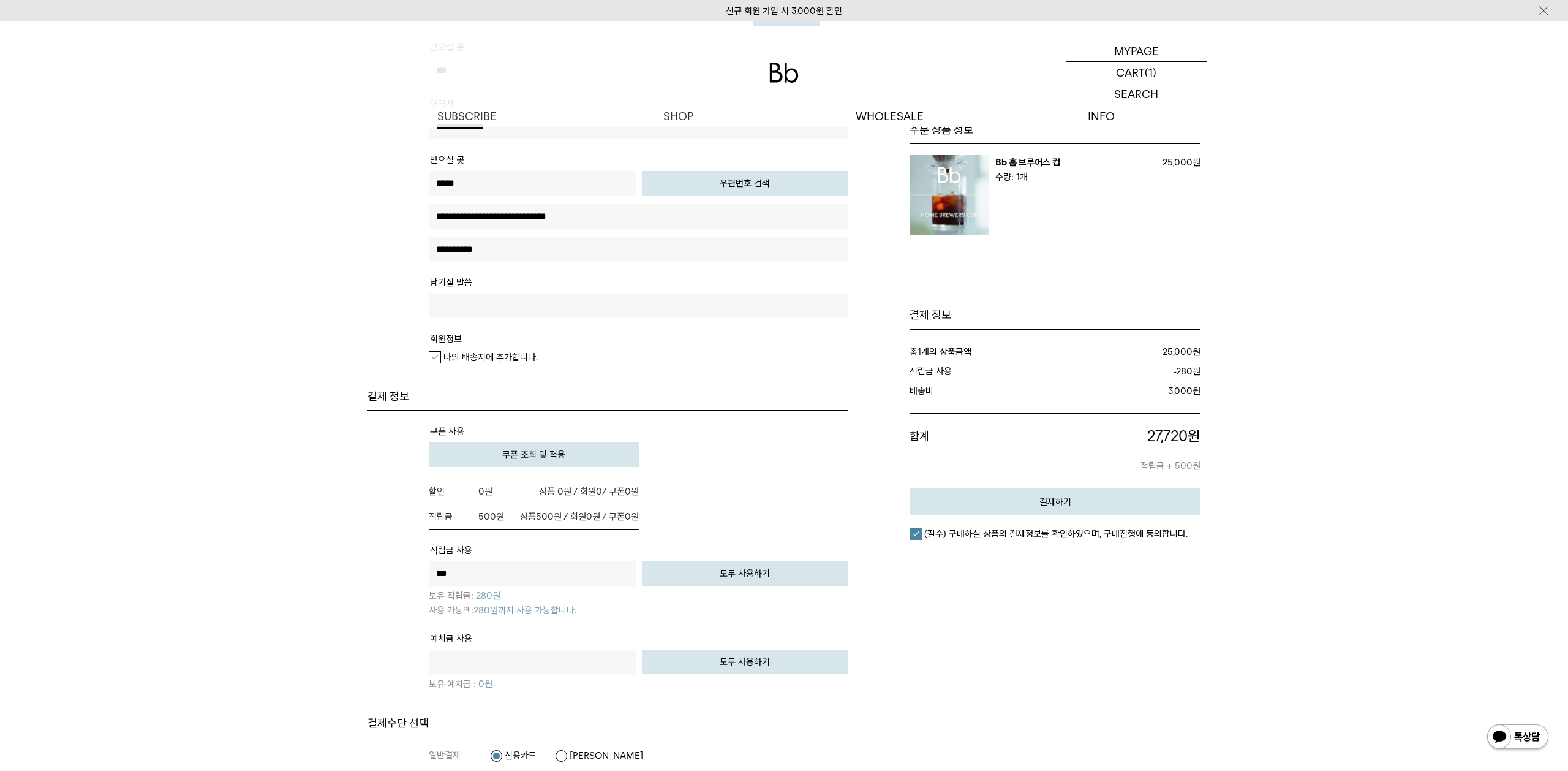
scroll to position [670, 0]
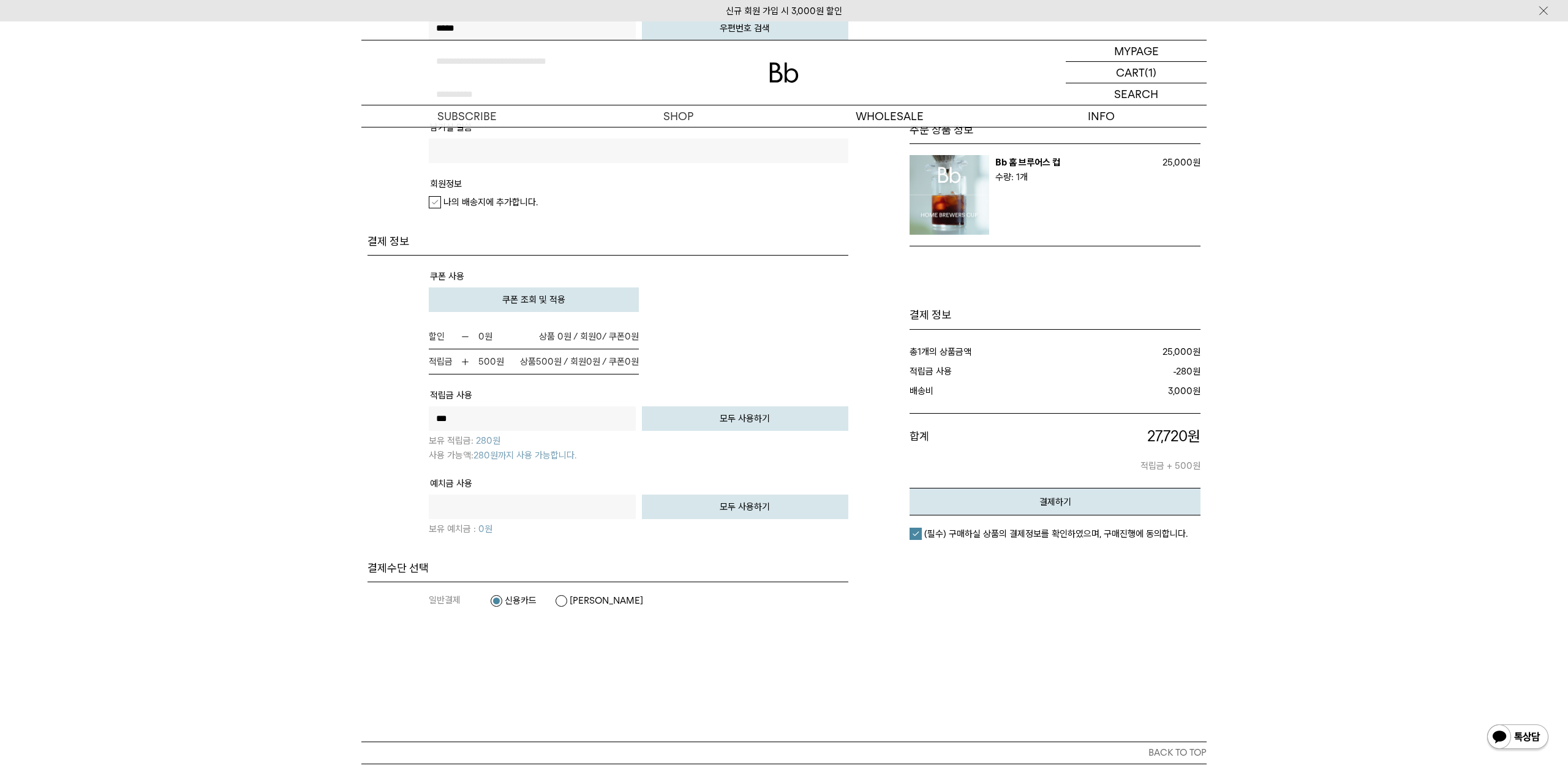
click at [566, 599] on label "[PERSON_NAME]" at bounding box center [598, 600] width 88 height 12
click at [1081, 496] on button "결제하기" at bounding box center [1055, 502] width 291 height 28
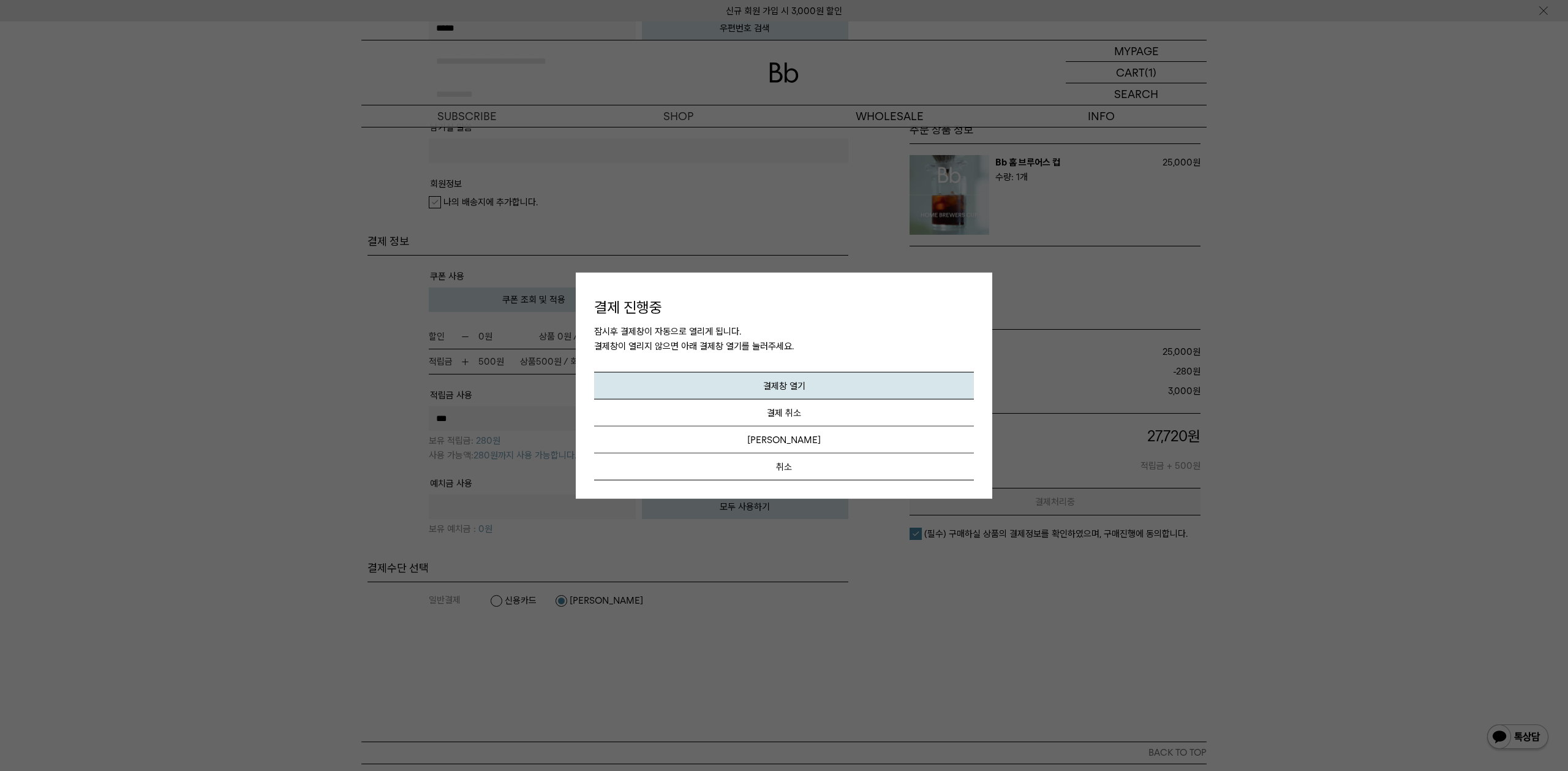
scroll to position [0, 0]
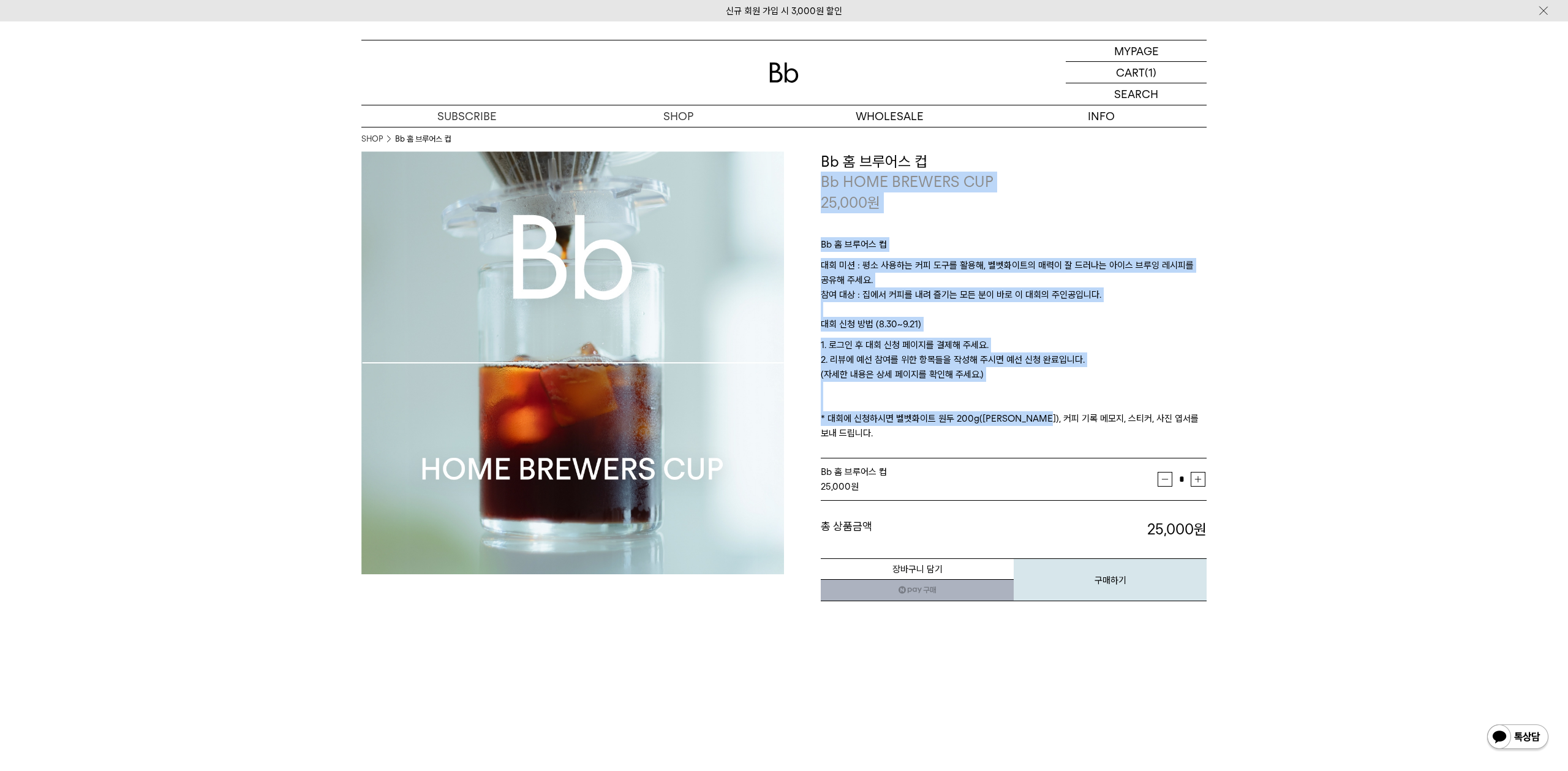
drag, startPoint x: 1035, startPoint y: 387, endPoint x: 948, endPoint y: 154, distance: 248.7
click at [948, 154] on div "**********" at bounding box center [1013, 377] width 386 height 451
click at [986, 305] on p "대회 미션 : 평소 사용하는 커피 도구를 활용해, 벨벳화이트의 매력이 잘 드러나는 아이스 브루잉 레시피를 공유해 주세요. 참여 대상 : 집에서…" at bounding box center [1013, 287] width 386 height 58
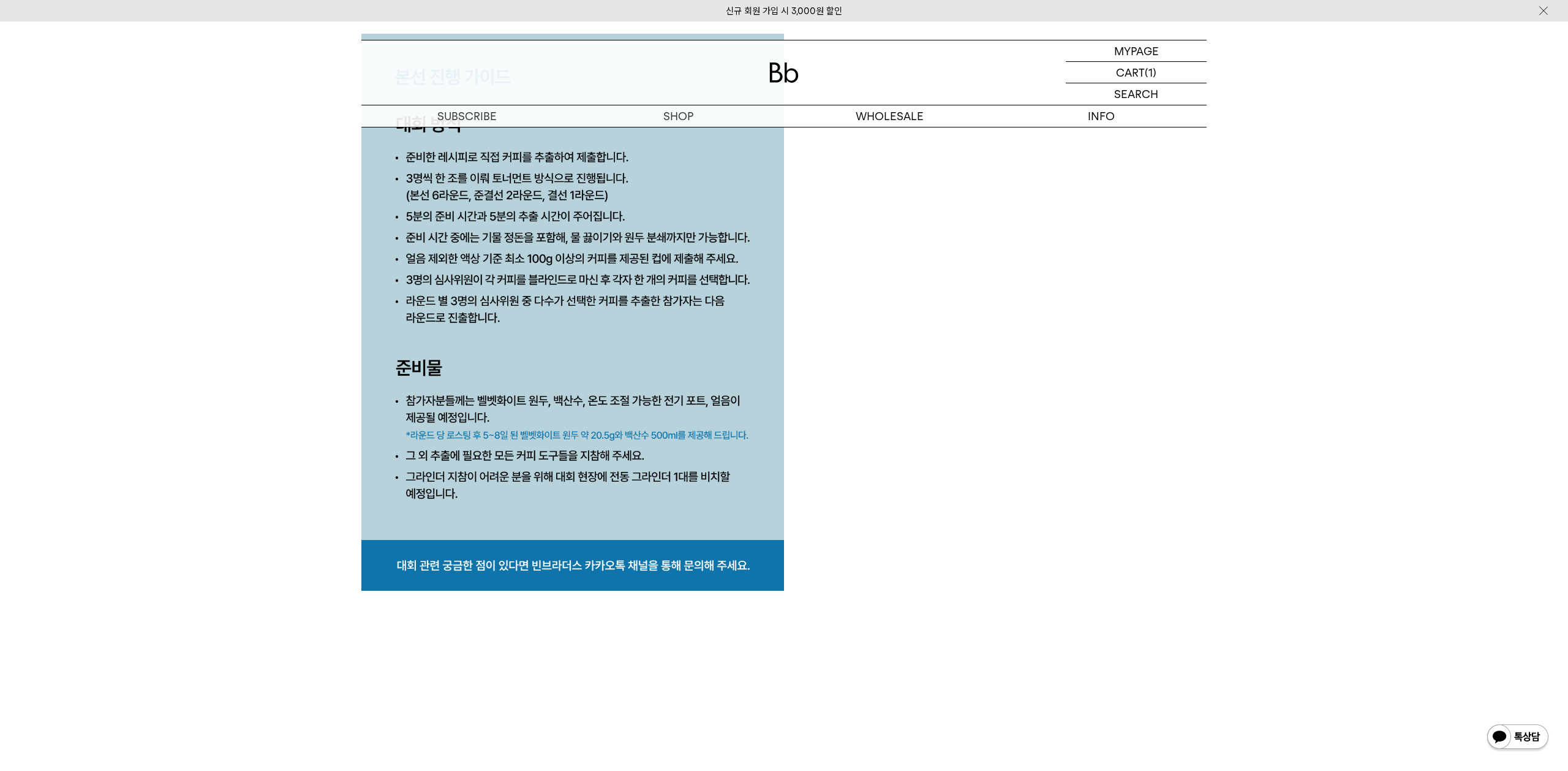
scroll to position [6106, 0]
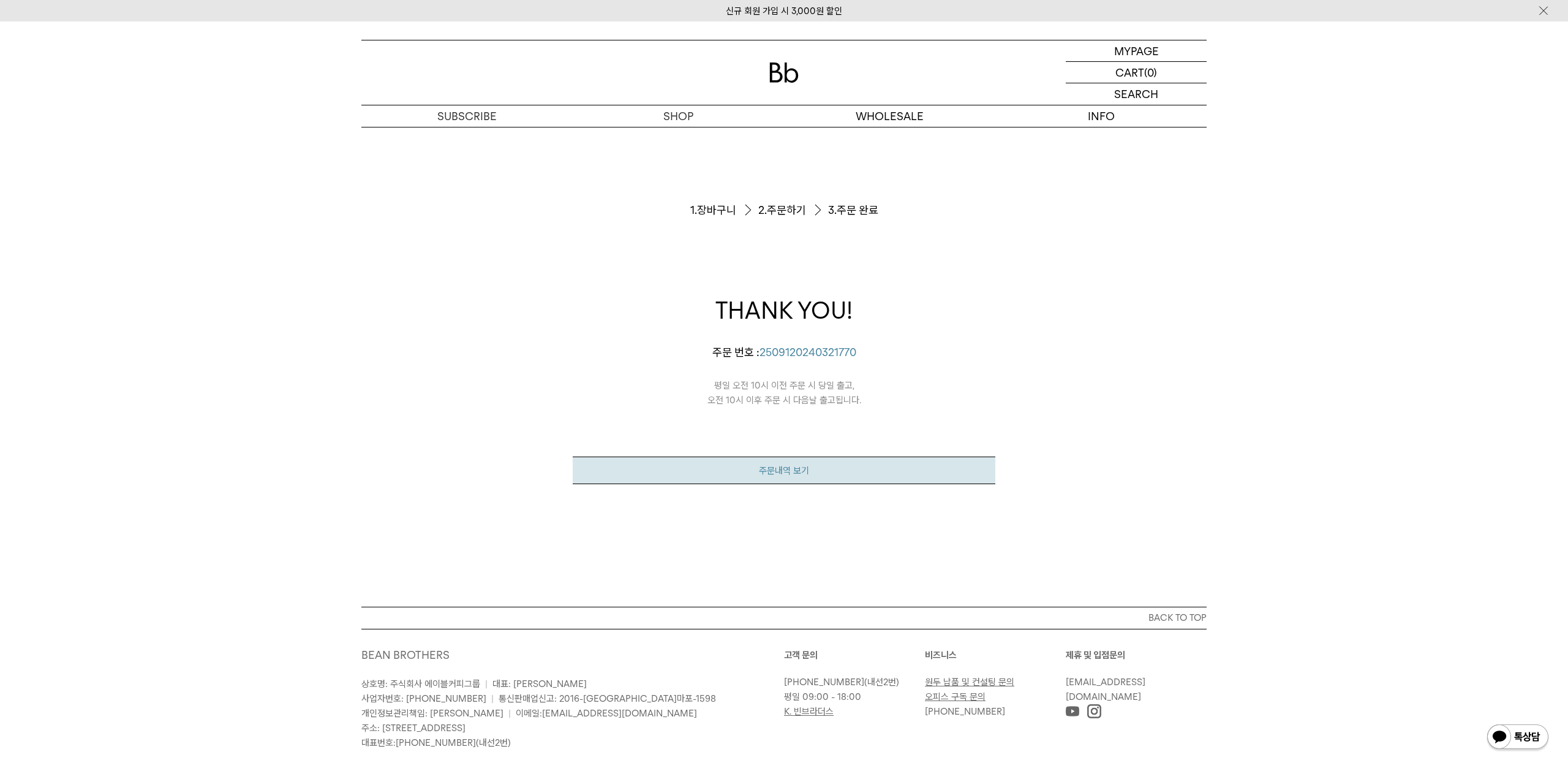
click at [909, 474] on link "주문내역 보기" at bounding box center [784, 470] width 423 height 28
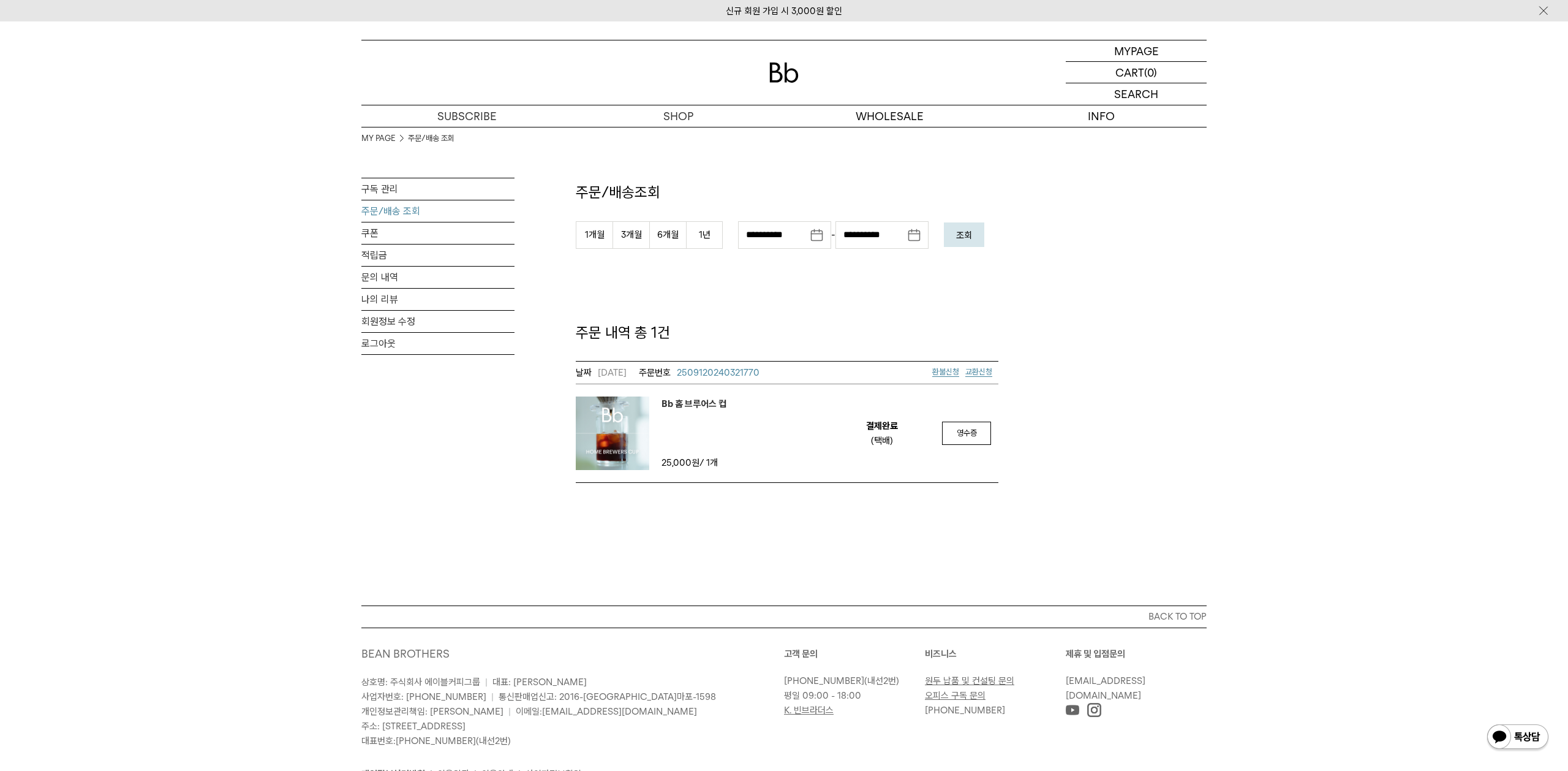
click at [705, 403] on em "Bb 홈 브루어스 컵" at bounding box center [694, 404] width 65 height 15
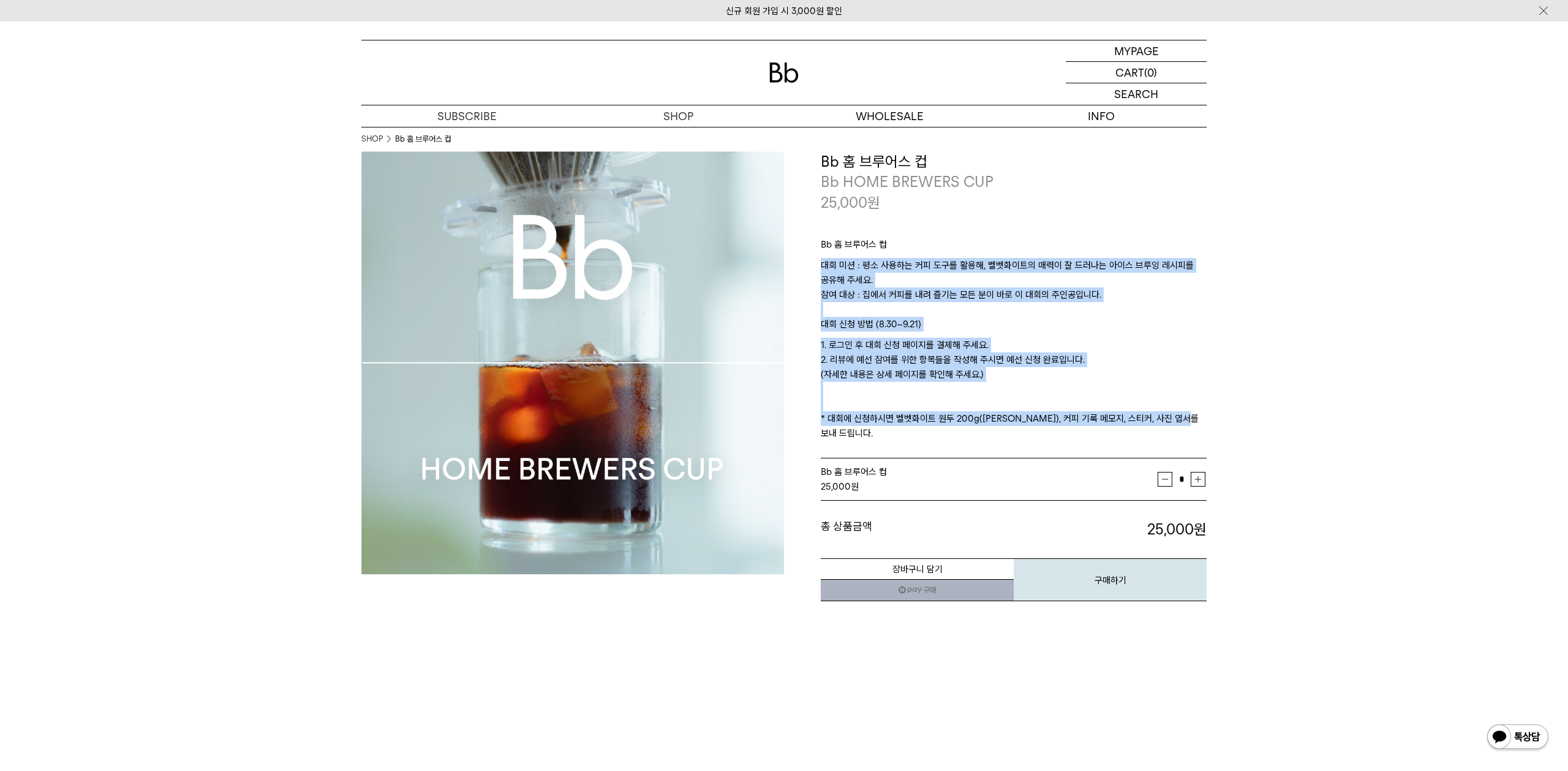
drag, startPoint x: 1067, startPoint y: 260, endPoint x: 1096, endPoint y: 448, distance: 190.2
click at [1096, 445] on div "**********" at bounding box center [1013, 377] width 386 height 451
click at [1096, 458] on td "Bb 홈 브루어스 컵 25,000 원" at bounding box center [988, 479] width 337 height 42
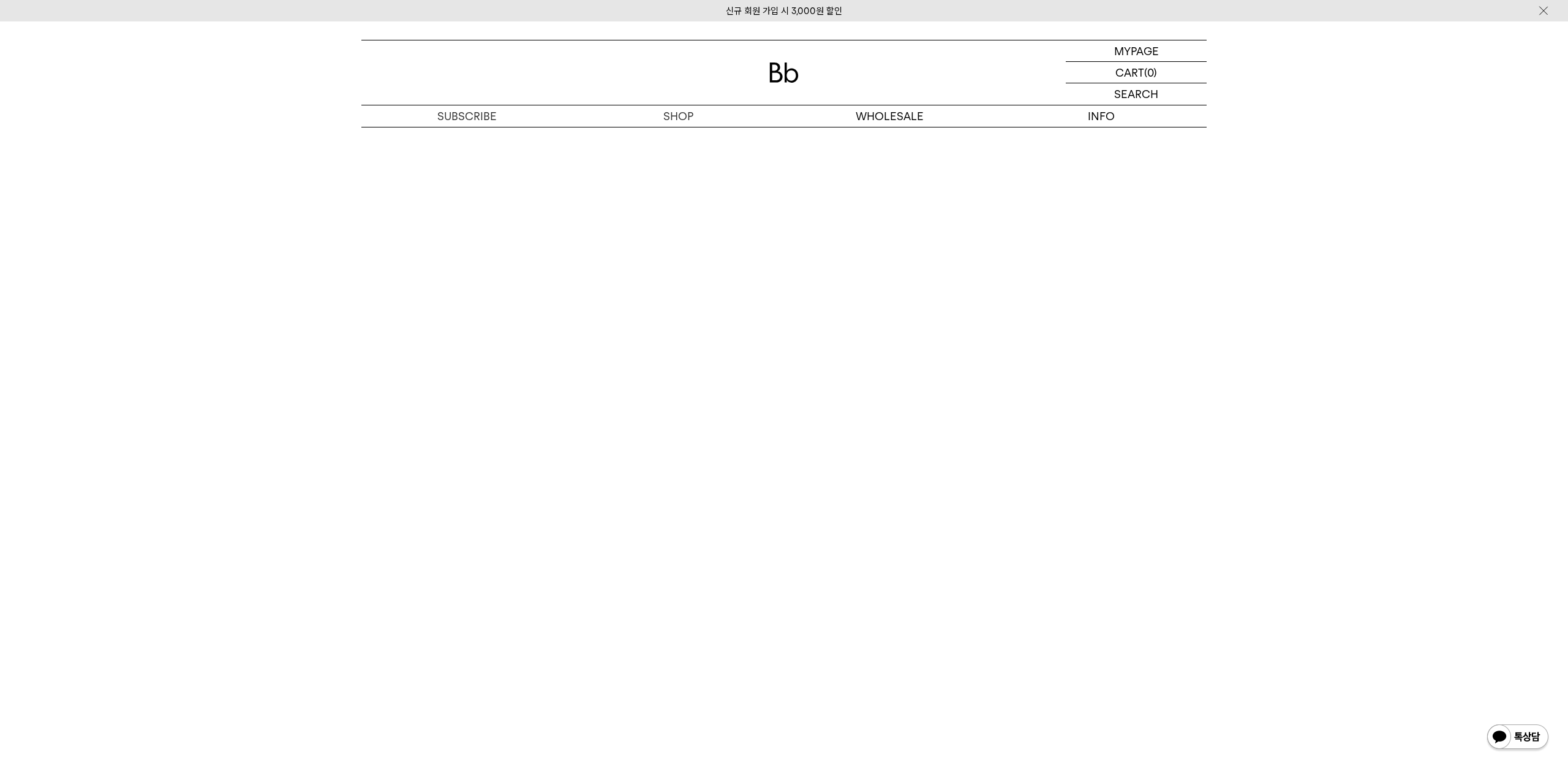
scroll to position [6957, 0]
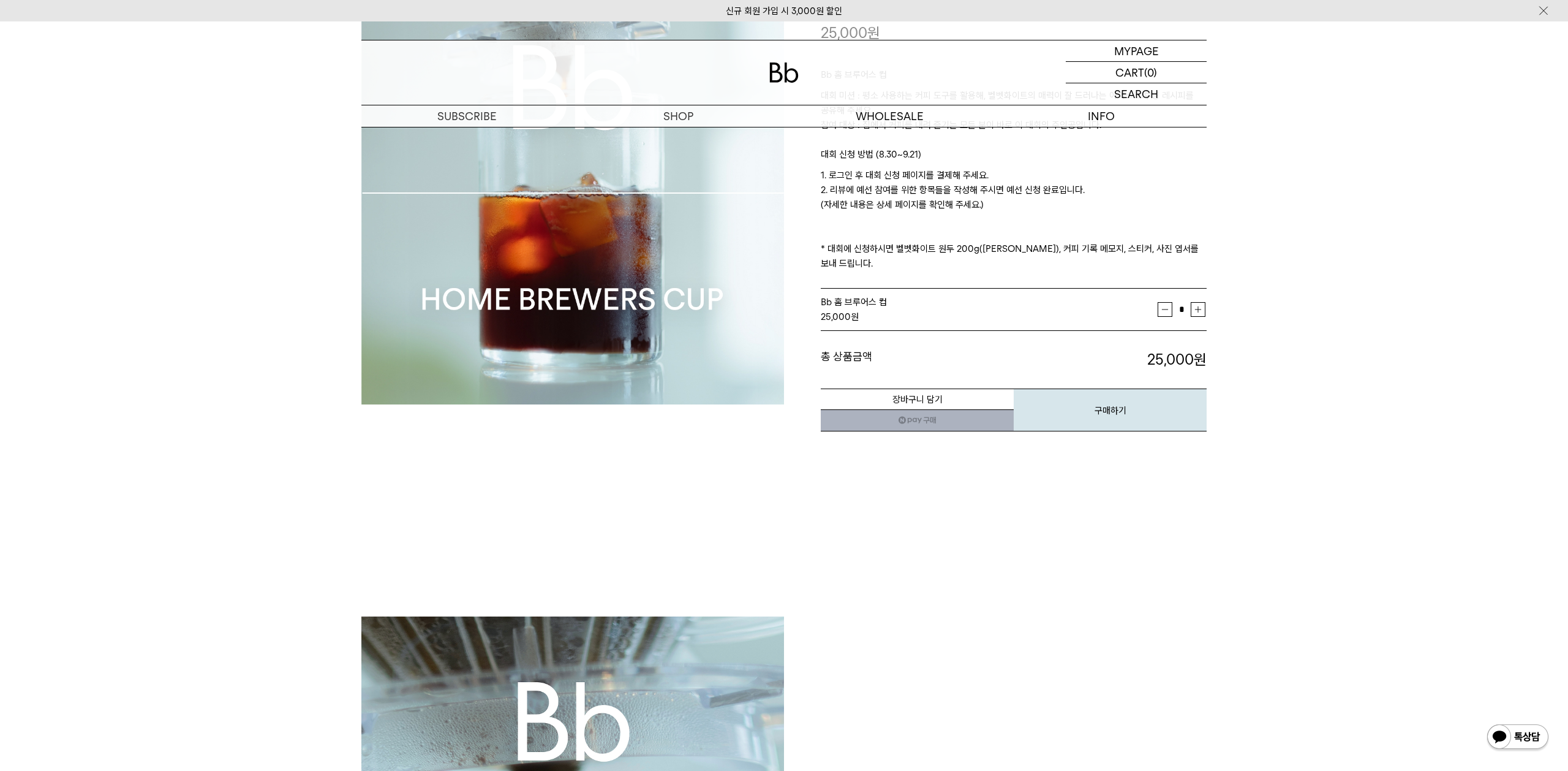
scroll to position [0, 0]
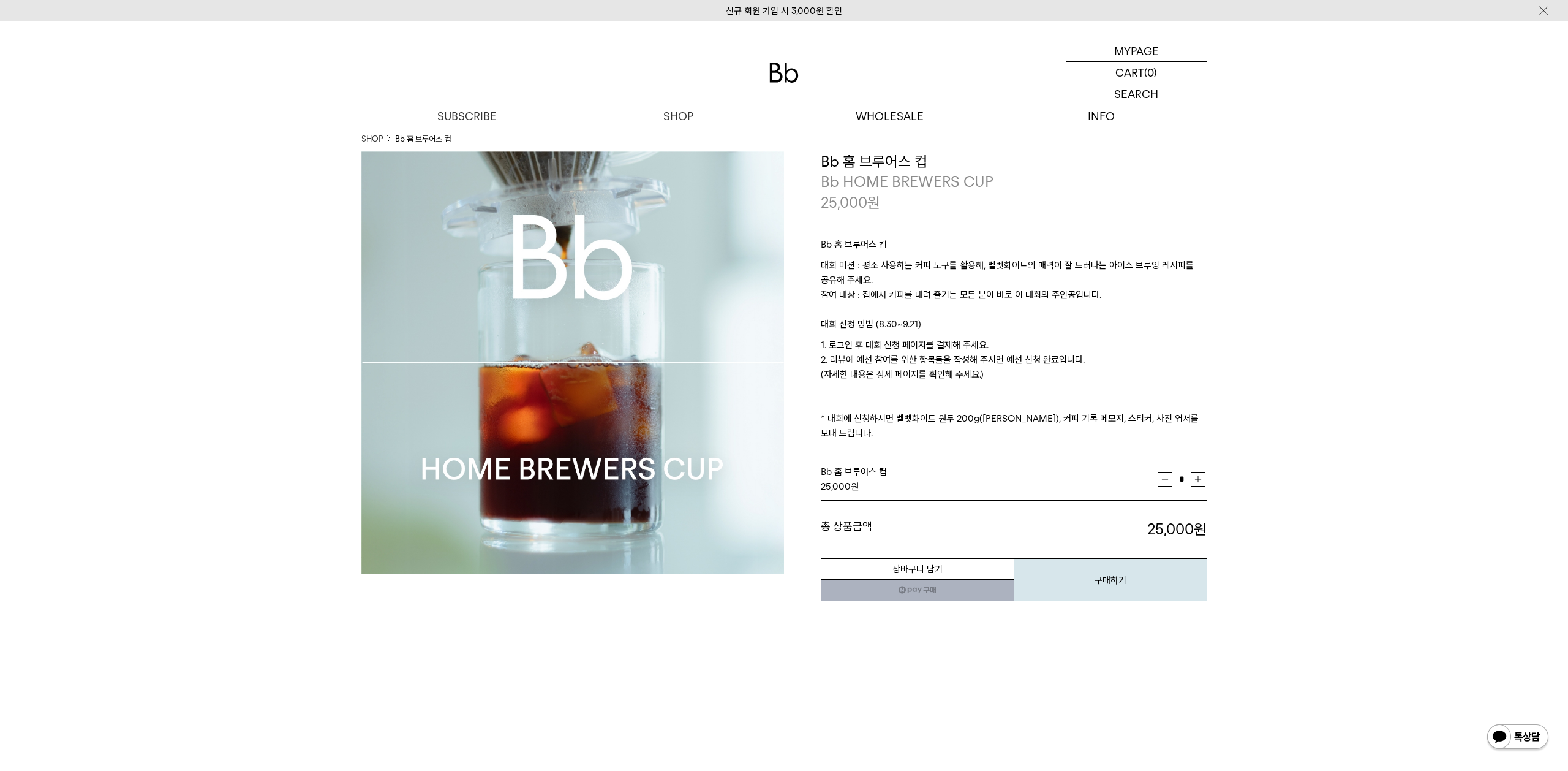
click at [1033, 274] on p "대회 미션 : 평소 사용하는 커피 도구를 활용해, 벨벳화이트의 매력이 잘 드러나는 아이스 브루잉 레시피를 공유해 주세요. 참여 대상 : 집에서…" at bounding box center [1013, 287] width 386 height 58
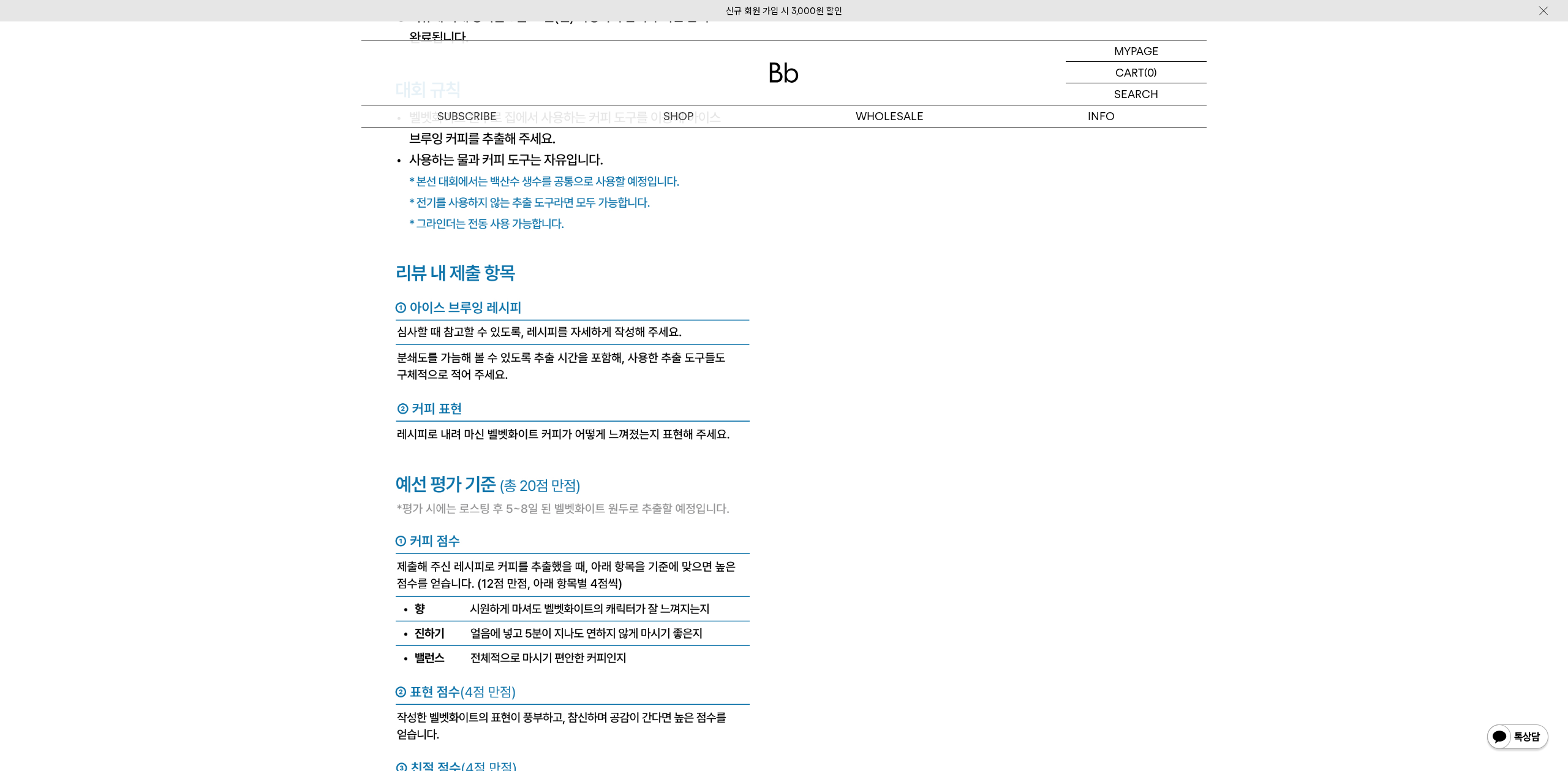
scroll to position [5294, 0]
